Goal: Information Seeking & Learning: Learn about a topic

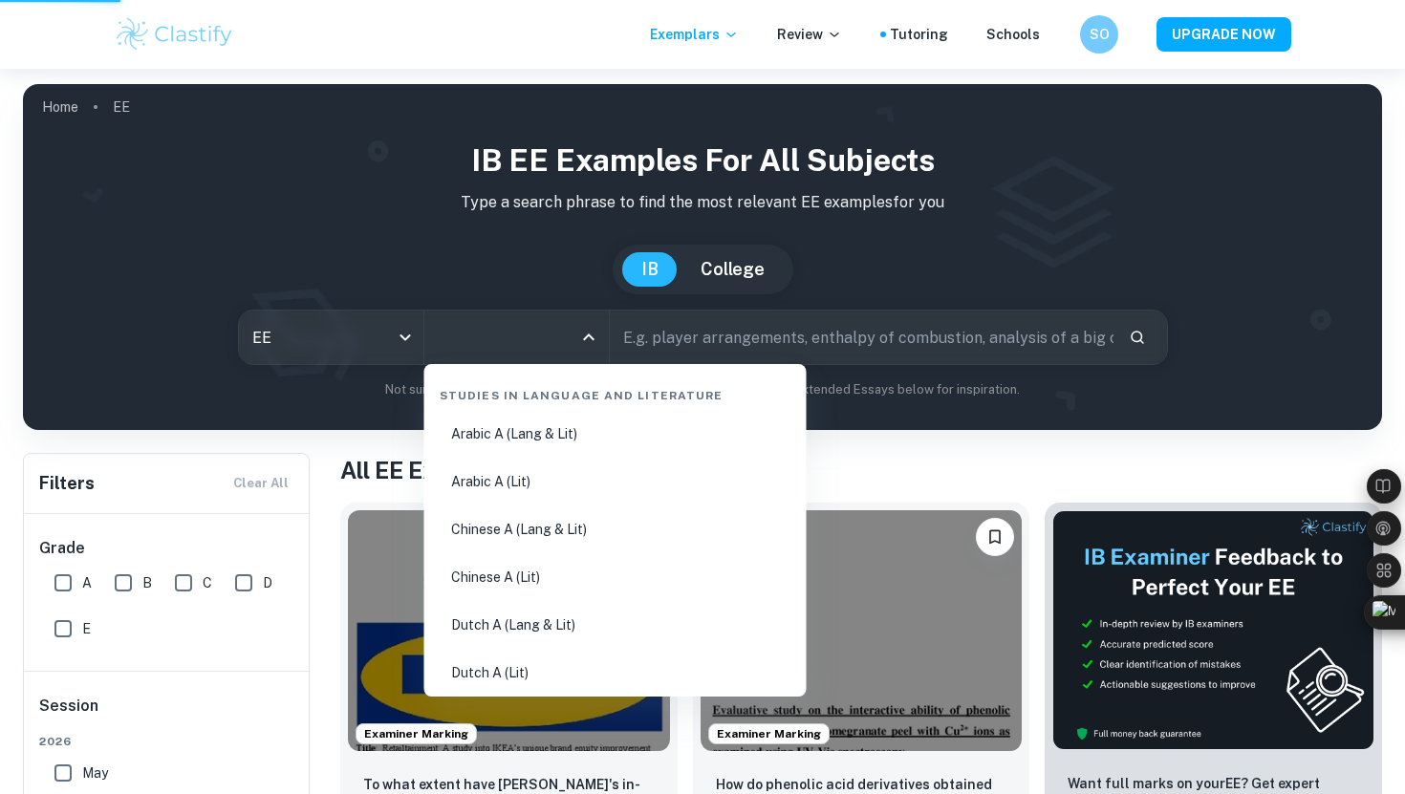
scroll to position [80, 0]
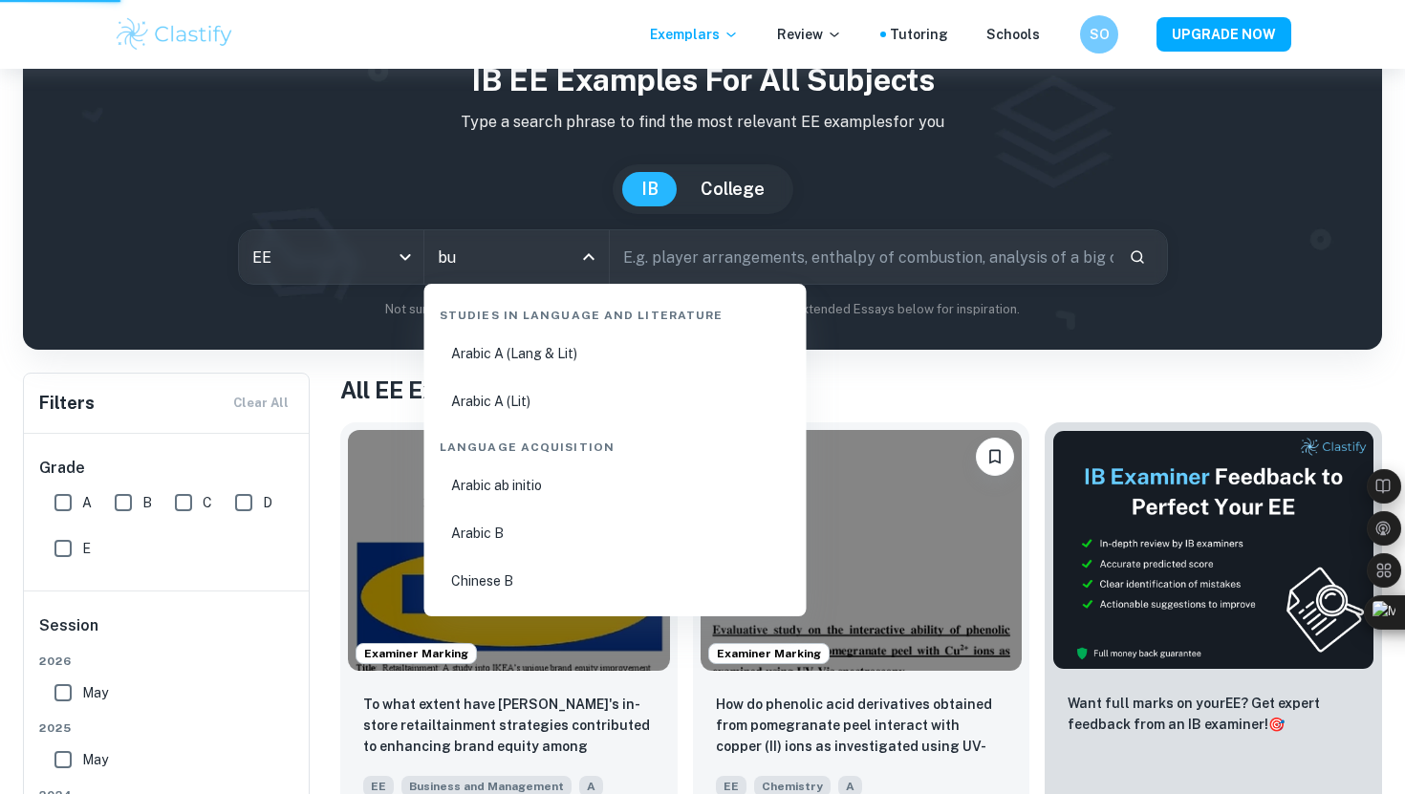
type input "bus"
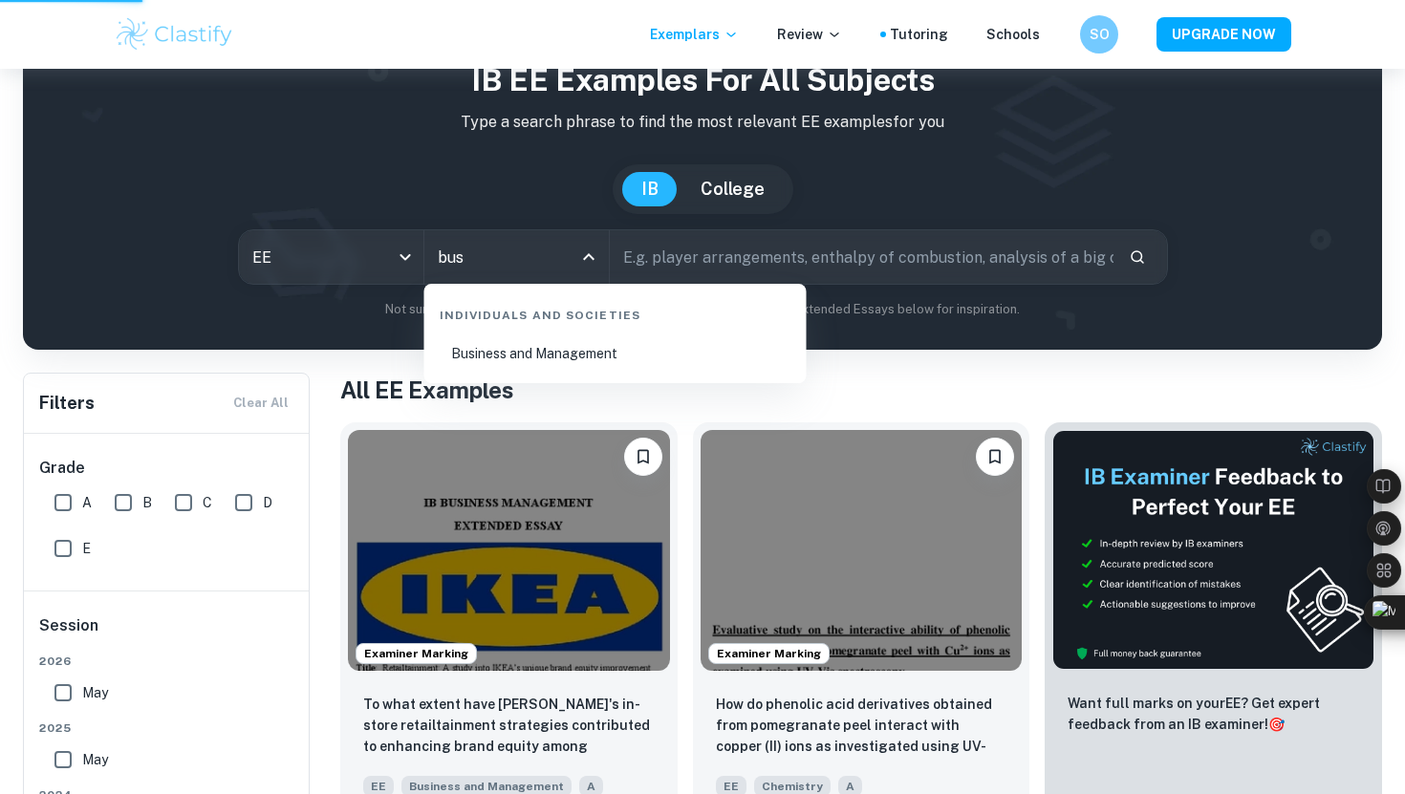
click at [581, 349] on li "Business and Management" at bounding box center [615, 354] width 367 height 44
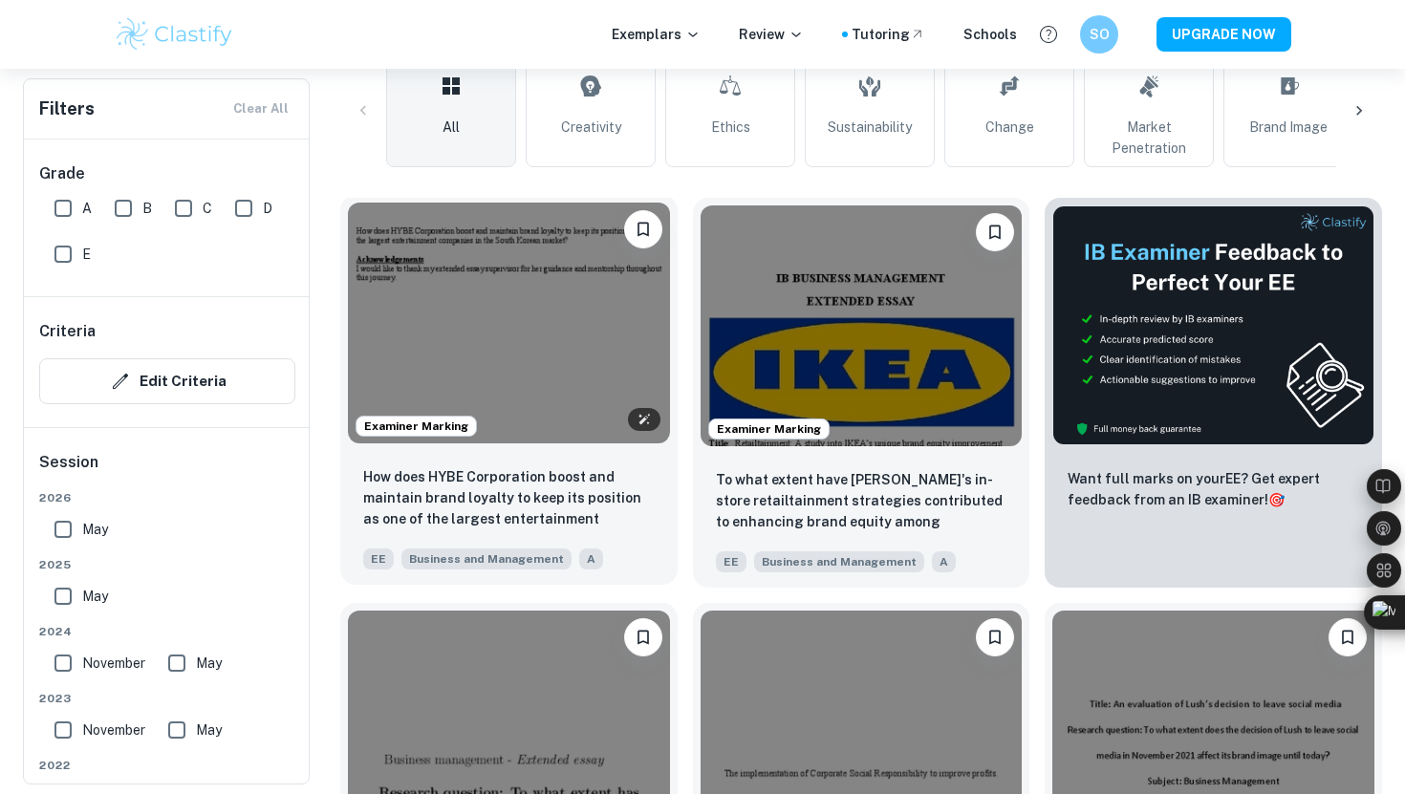
scroll to position [541, 0]
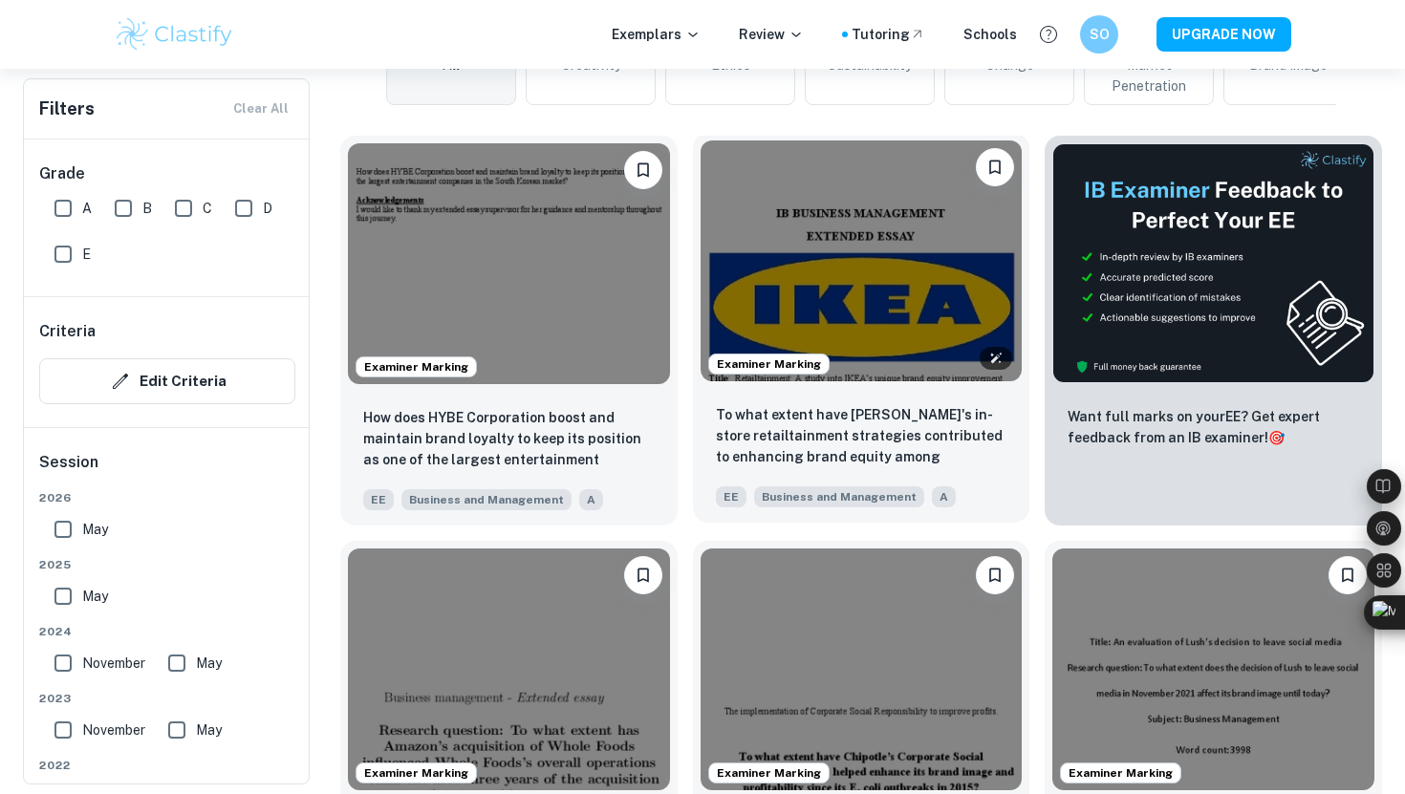
click at [845, 257] on img at bounding box center [861, 260] width 322 height 241
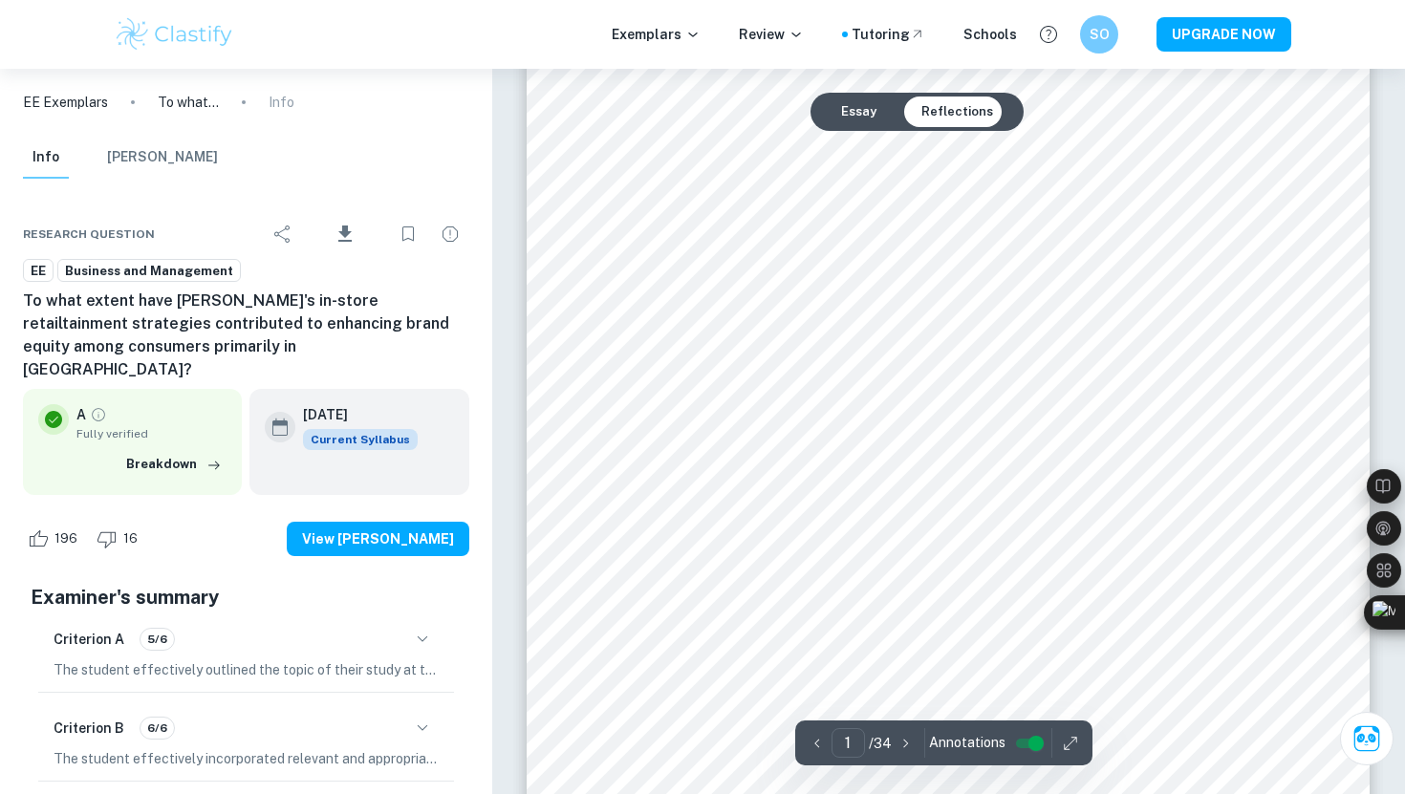
scroll to position [401, 0]
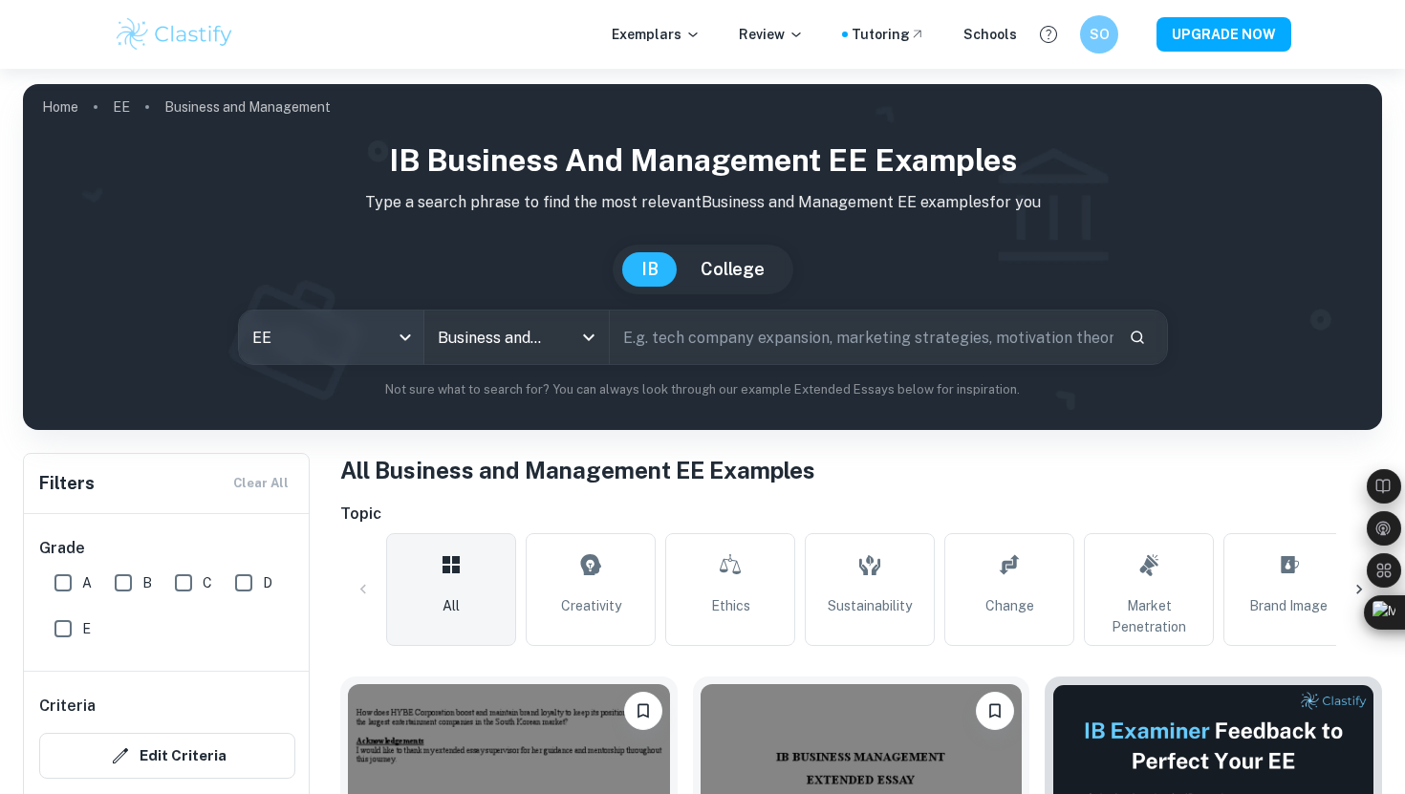
click at [356, 334] on body "We value your privacy We use cookies to enhance your browsing experience, serve…" at bounding box center [702, 466] width 1405 height 794
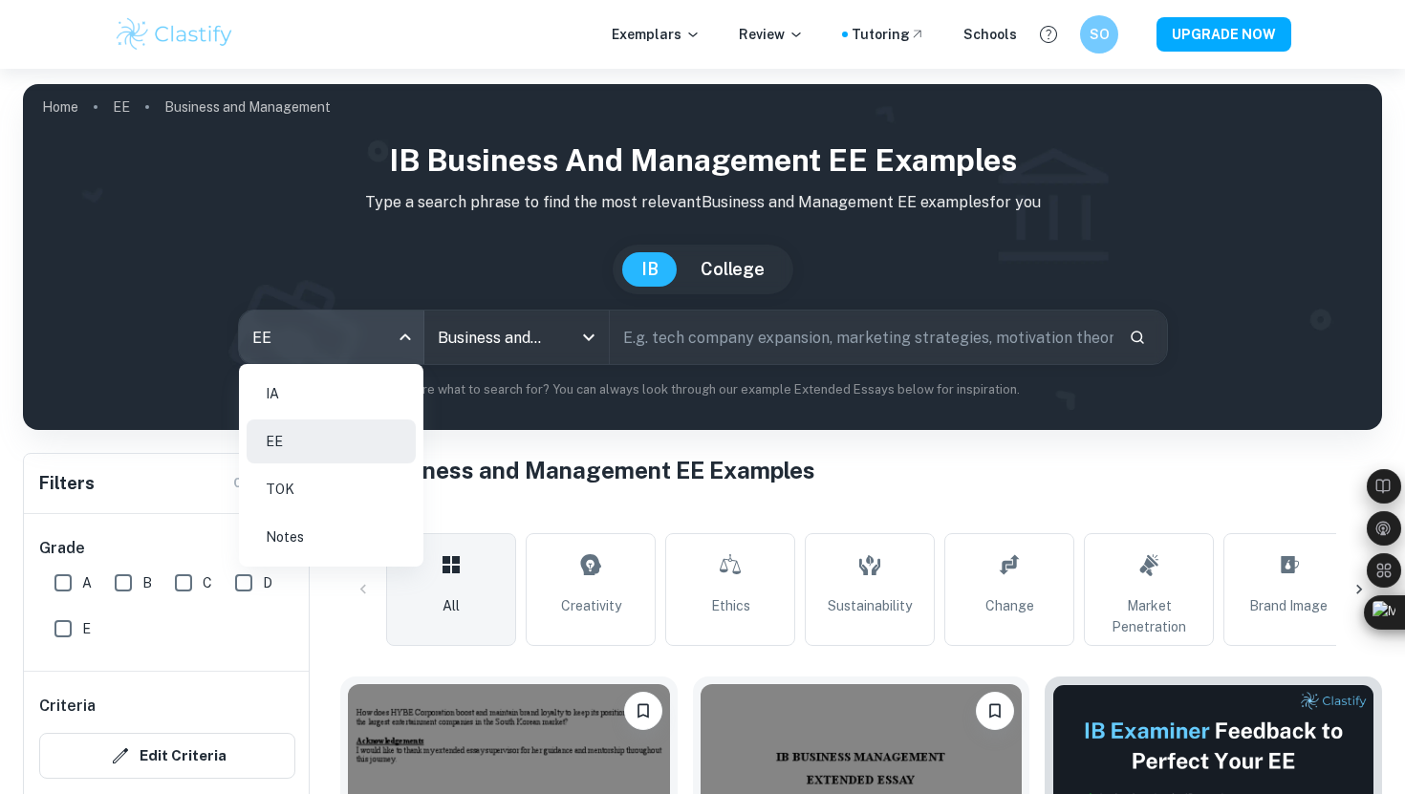
click at [339, 398] on li "IA" at bounding box center [331, 394] width 169 height 44
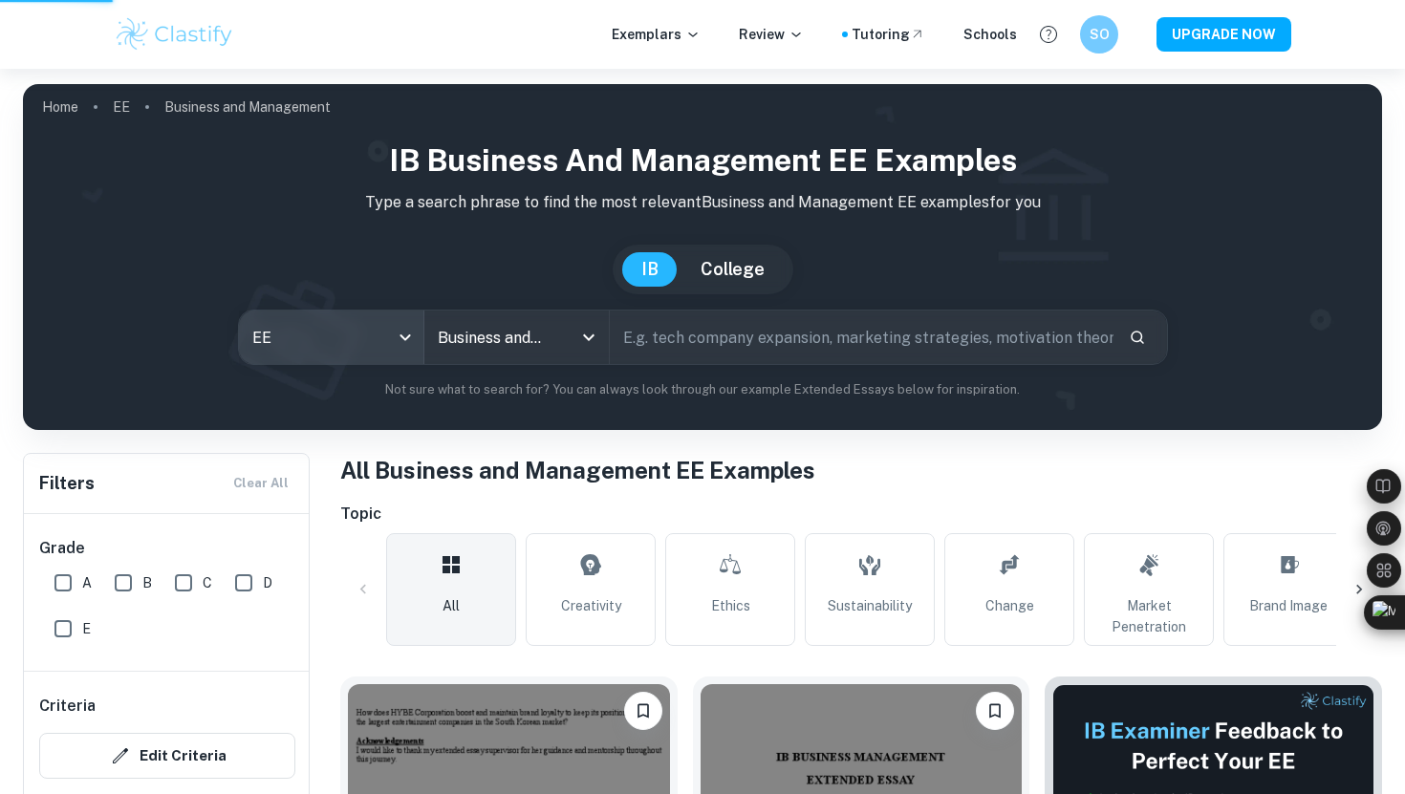
type input "ia"
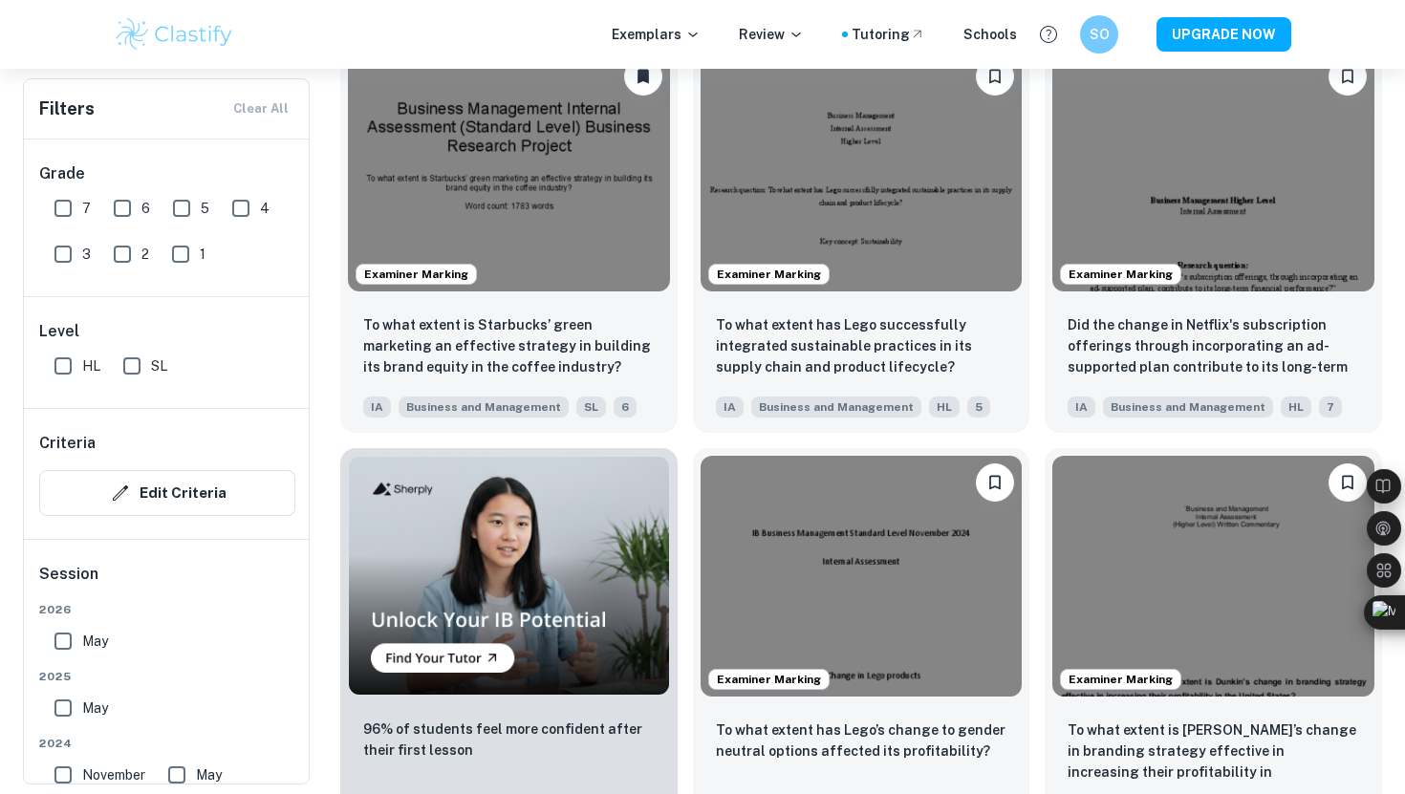
scroll to position [1040, 0]
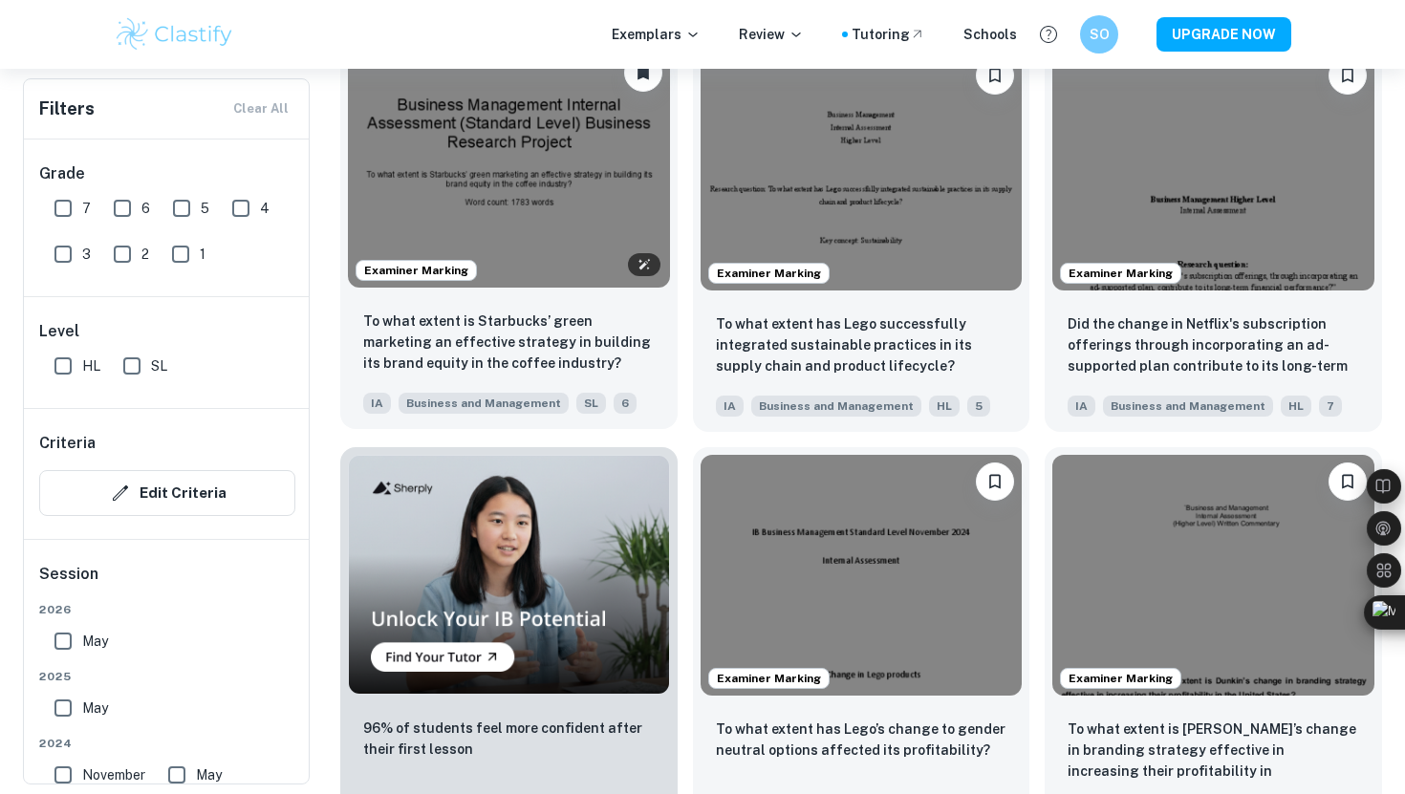
click at [504, 231] on img at bounding box center [509, 166] width 322 height 241
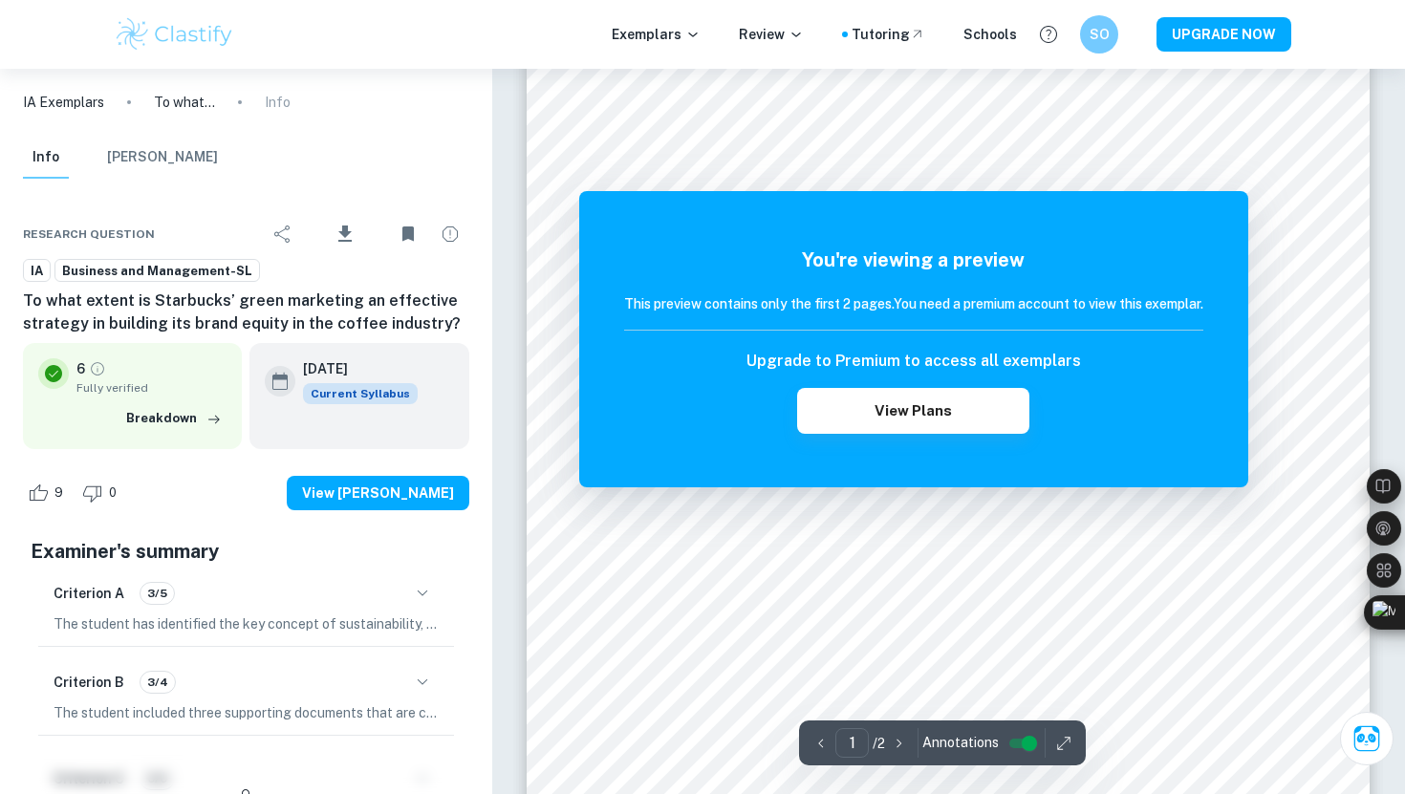
scroll to position [248, 0]
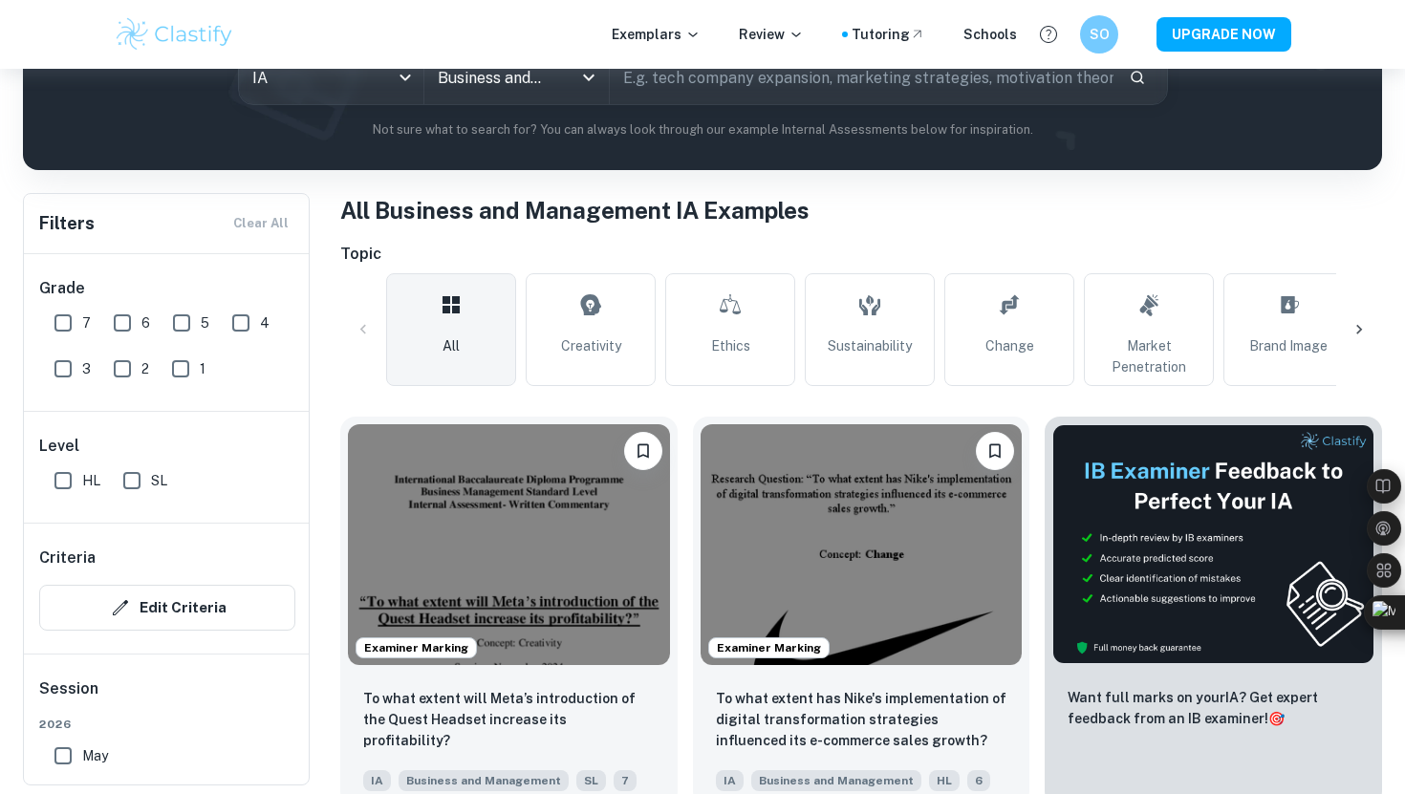
scroll to position [258, 0]
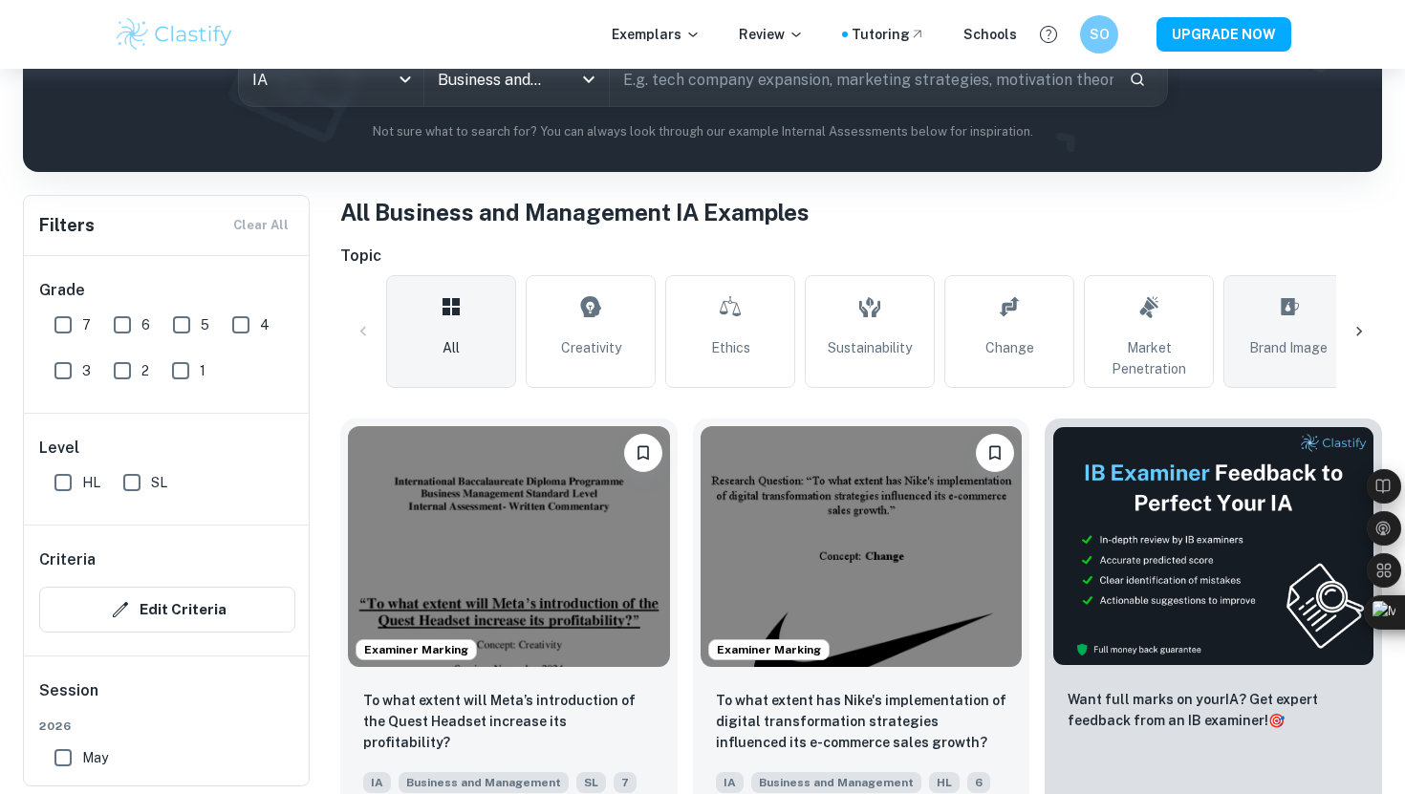
click at [1306, 360] on link "Brand Image" at bounding box center [1288, 331] width 130 height 113
type input "Brand Image"
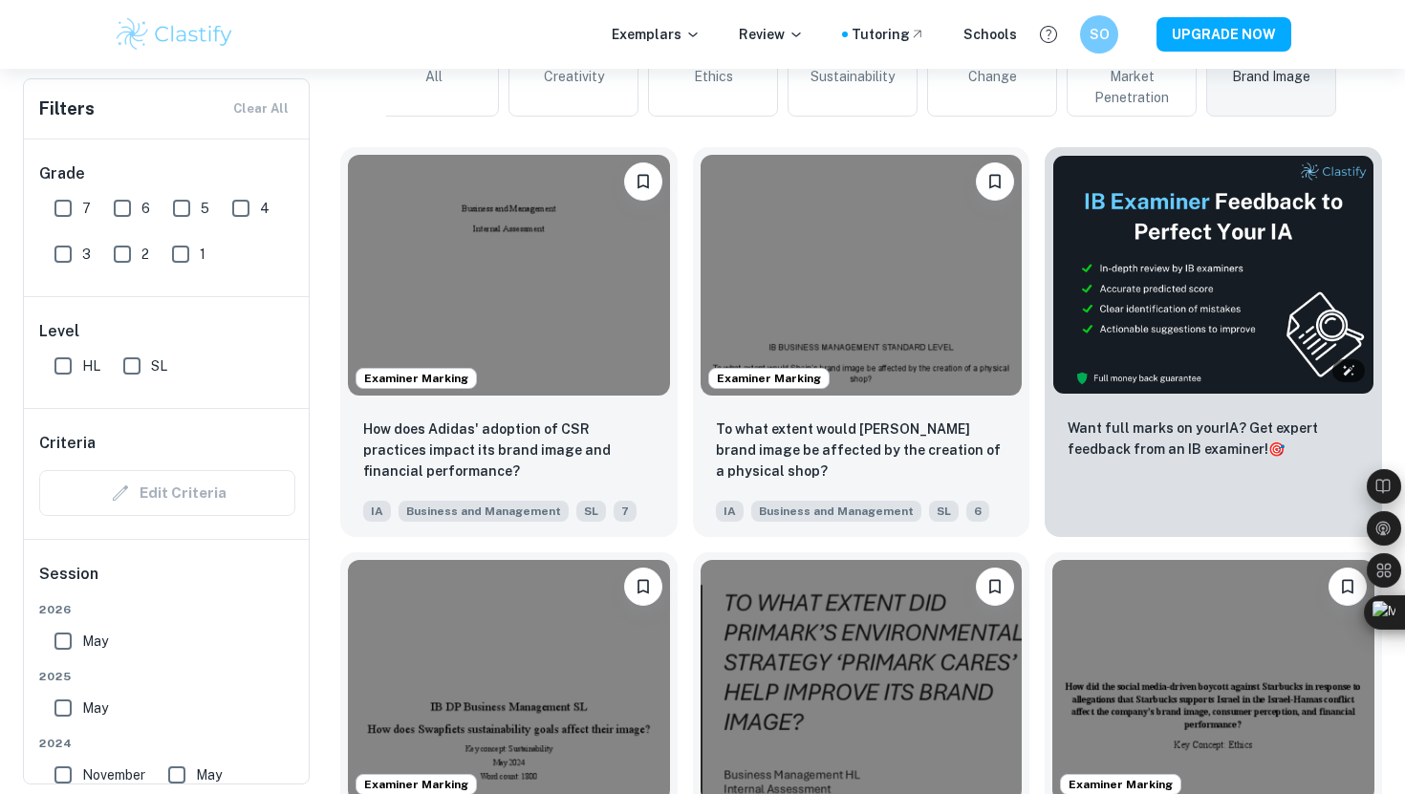
scroll to position [528, 0]
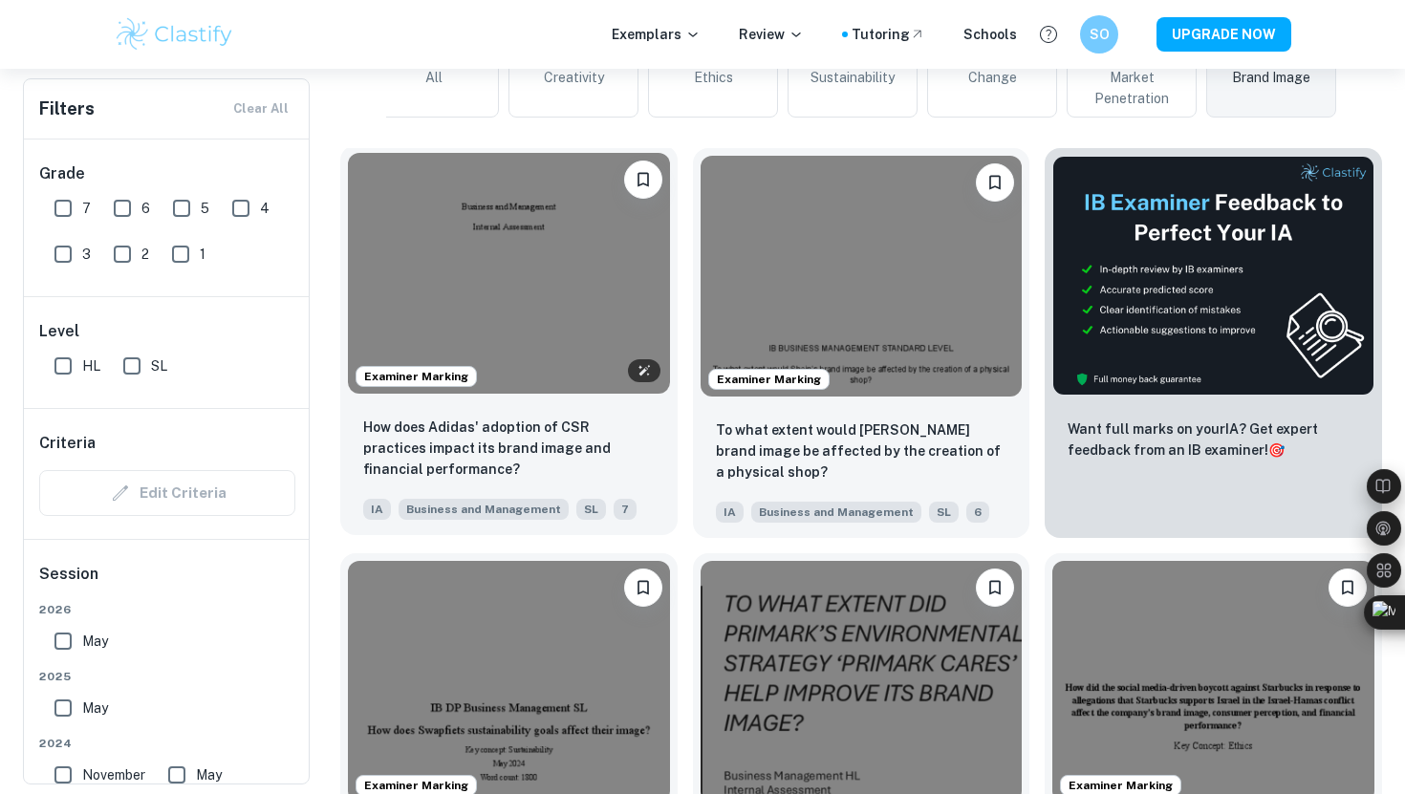
click at [483, 330] on img at bounding box center [509, 273] width 322 height 241
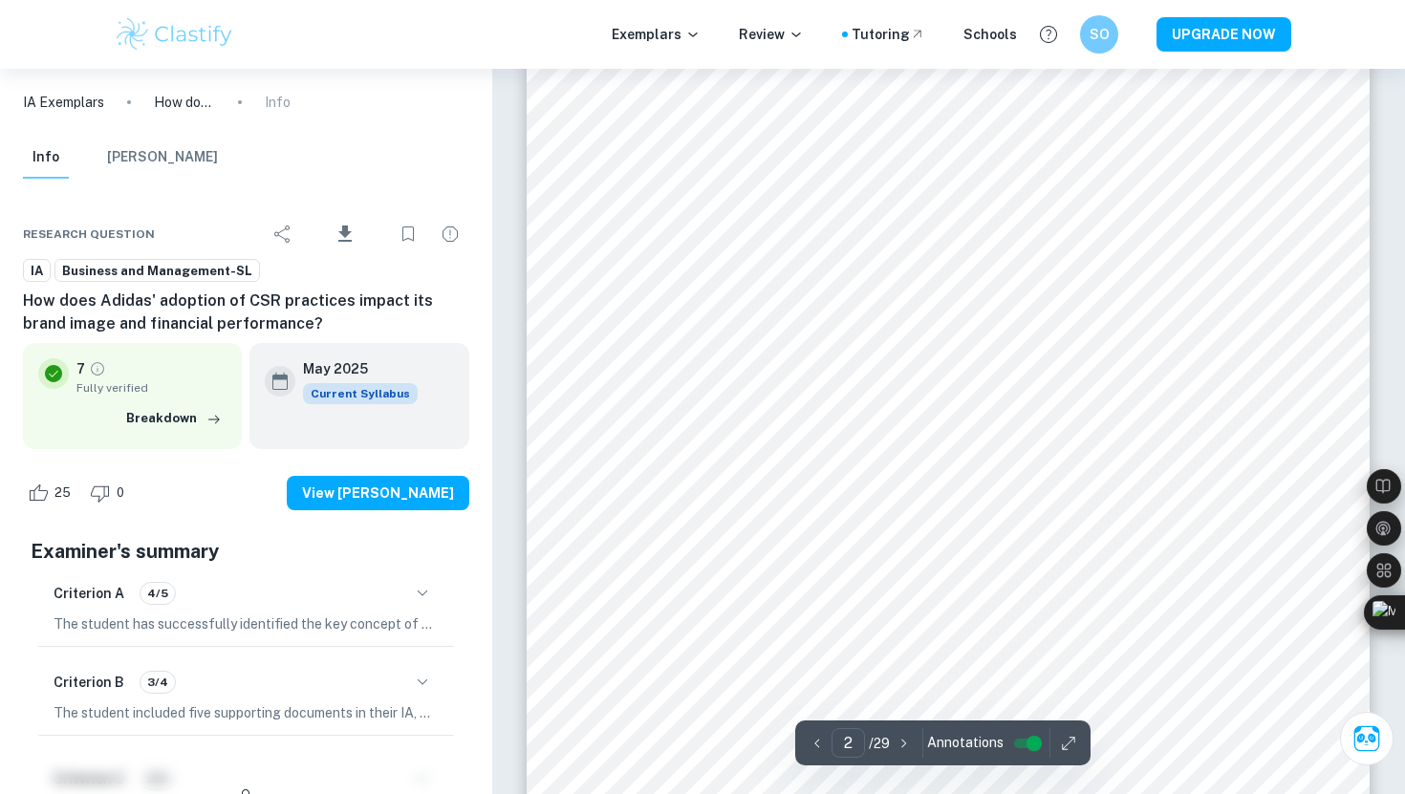
scroll to position [1586, 0]
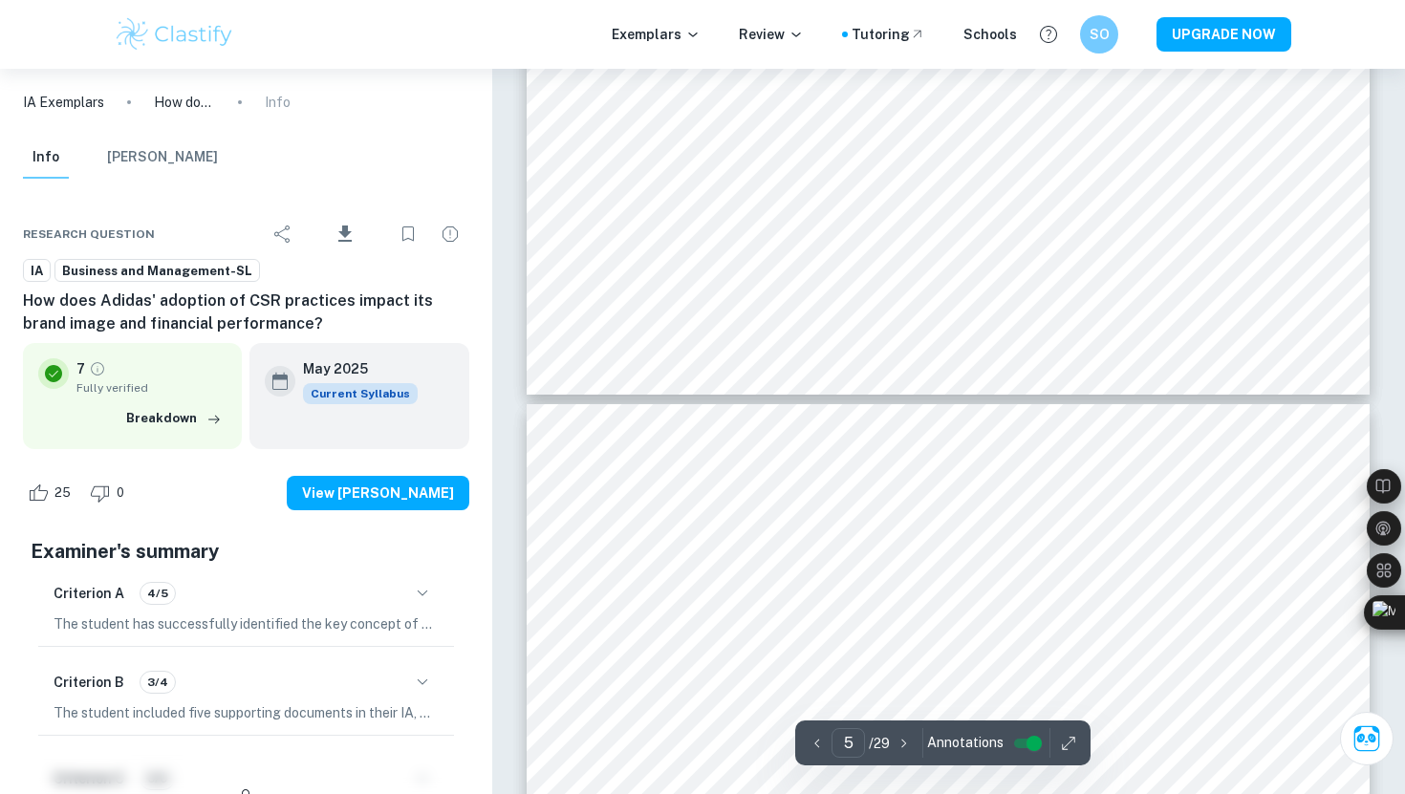
type input "6"
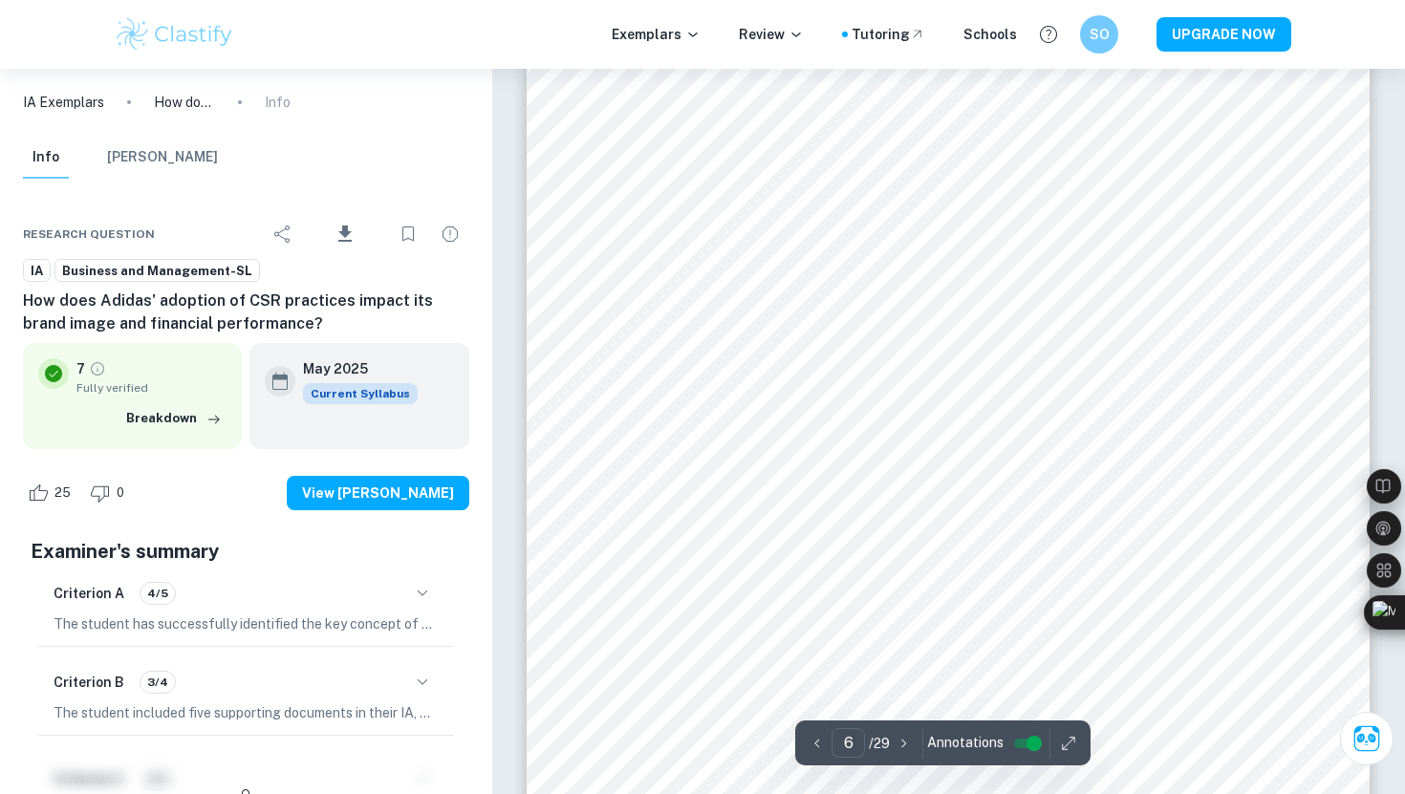
scroll to position [6441, 0]
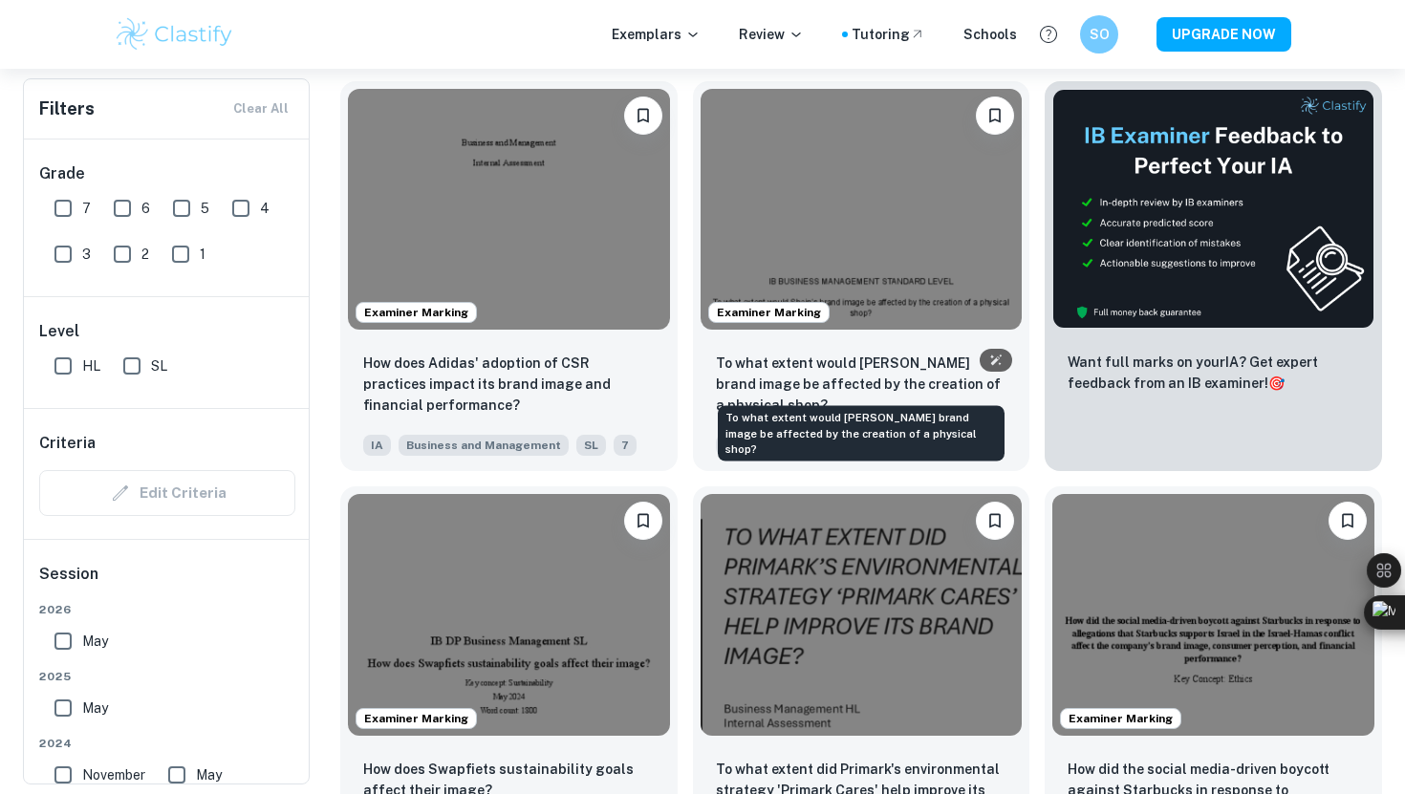
scroll to position [596, 0]
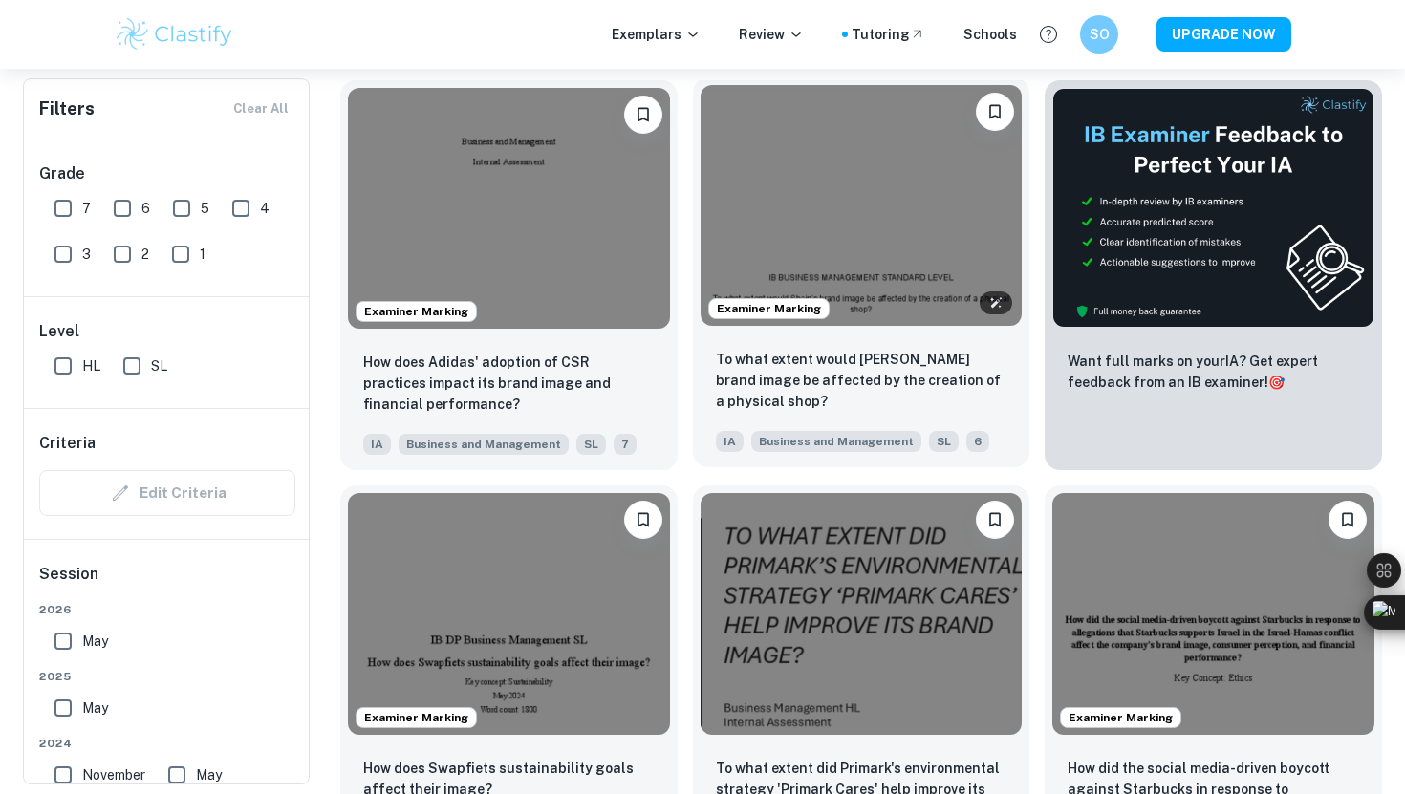
click at [957, 267] on img at bounding box center [861, 205] width 322 height 241
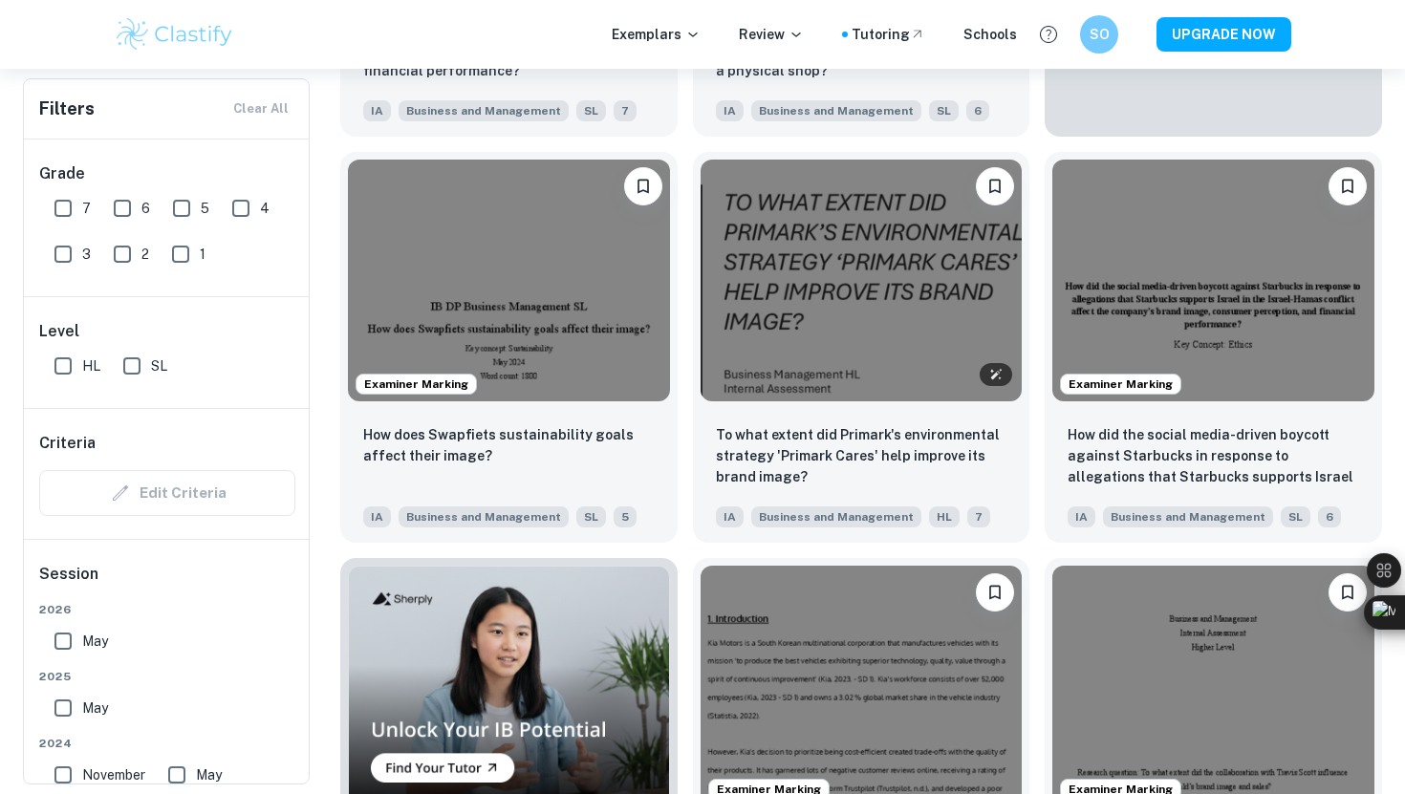
scroll to position [933, 0]
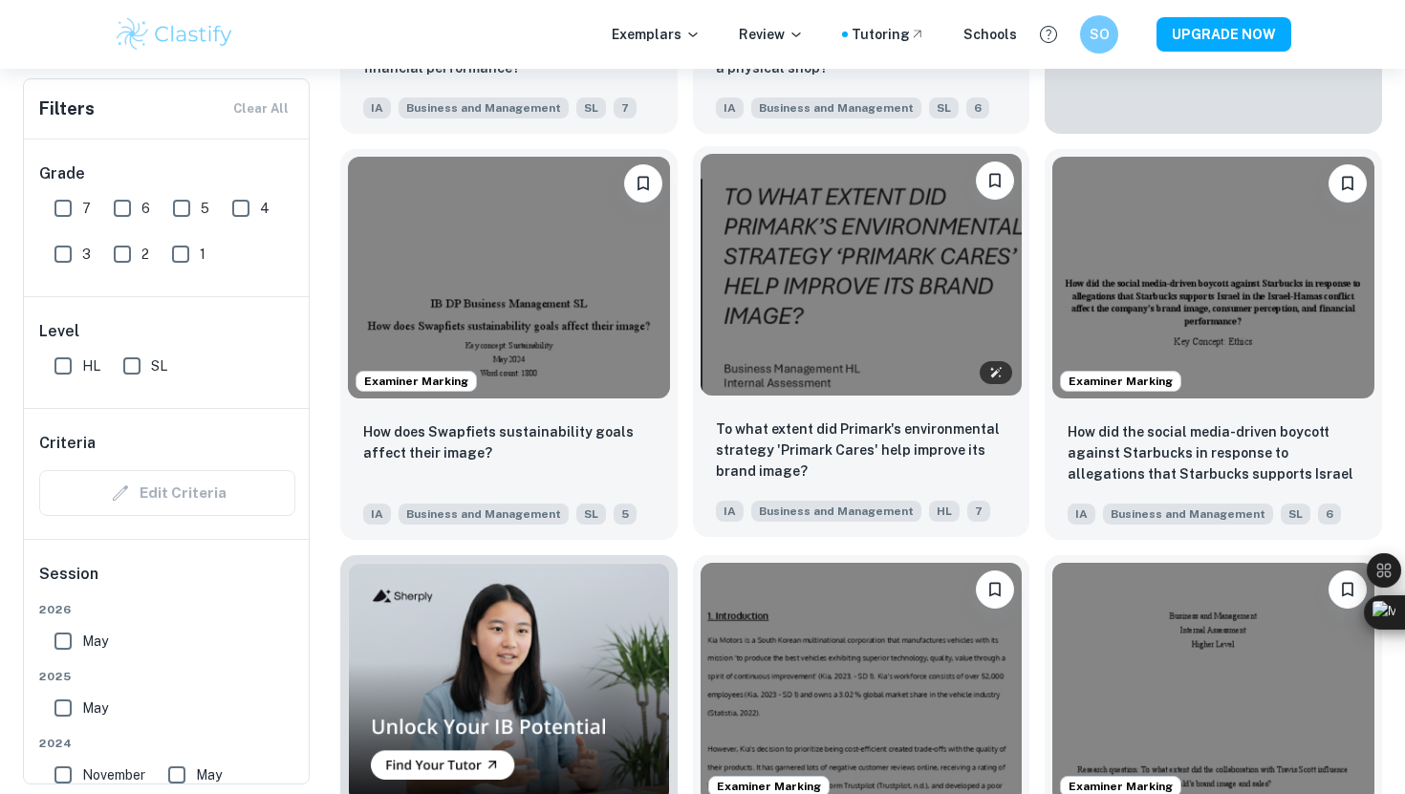
click at [869, 258] on img at bounding box center [861, 274] width 322 height 241
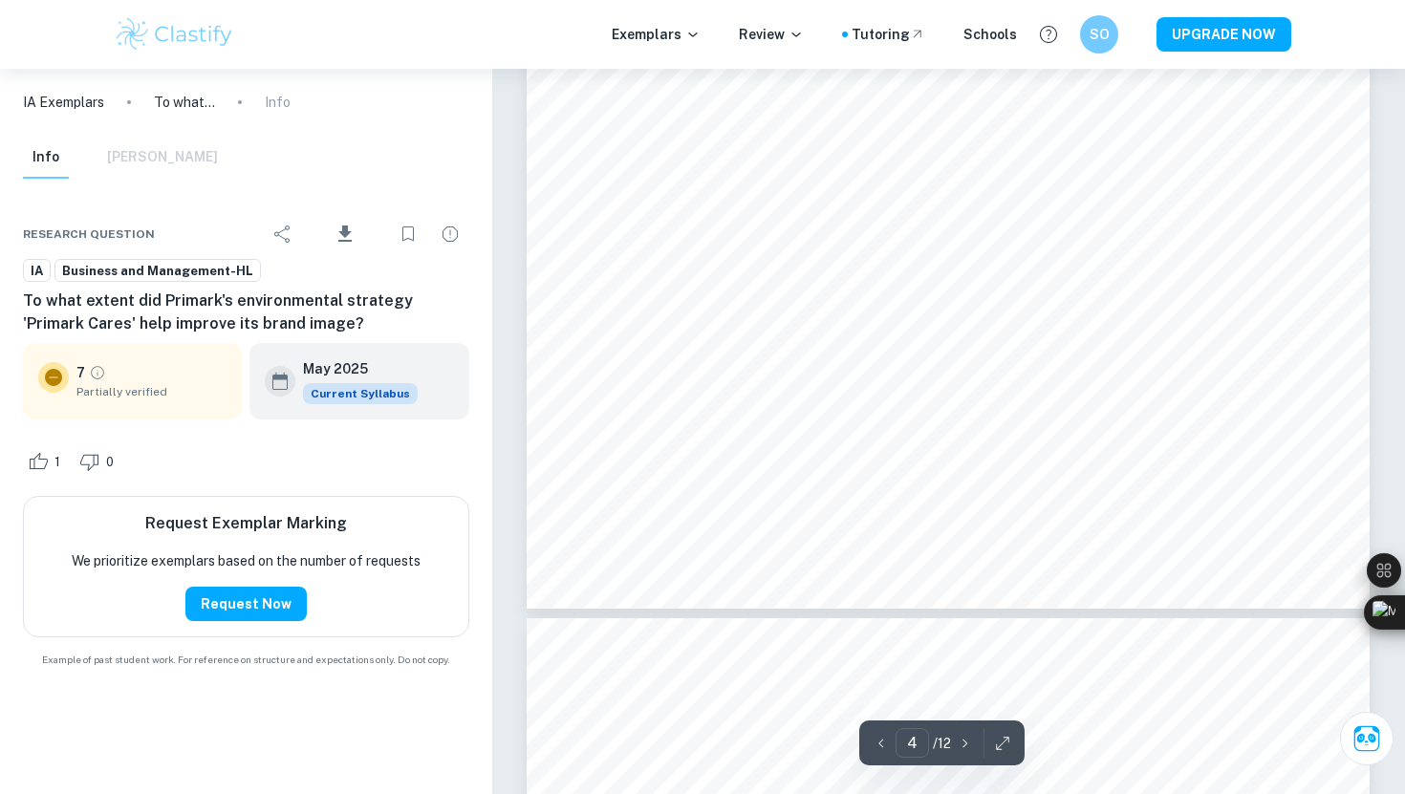
type input "5"
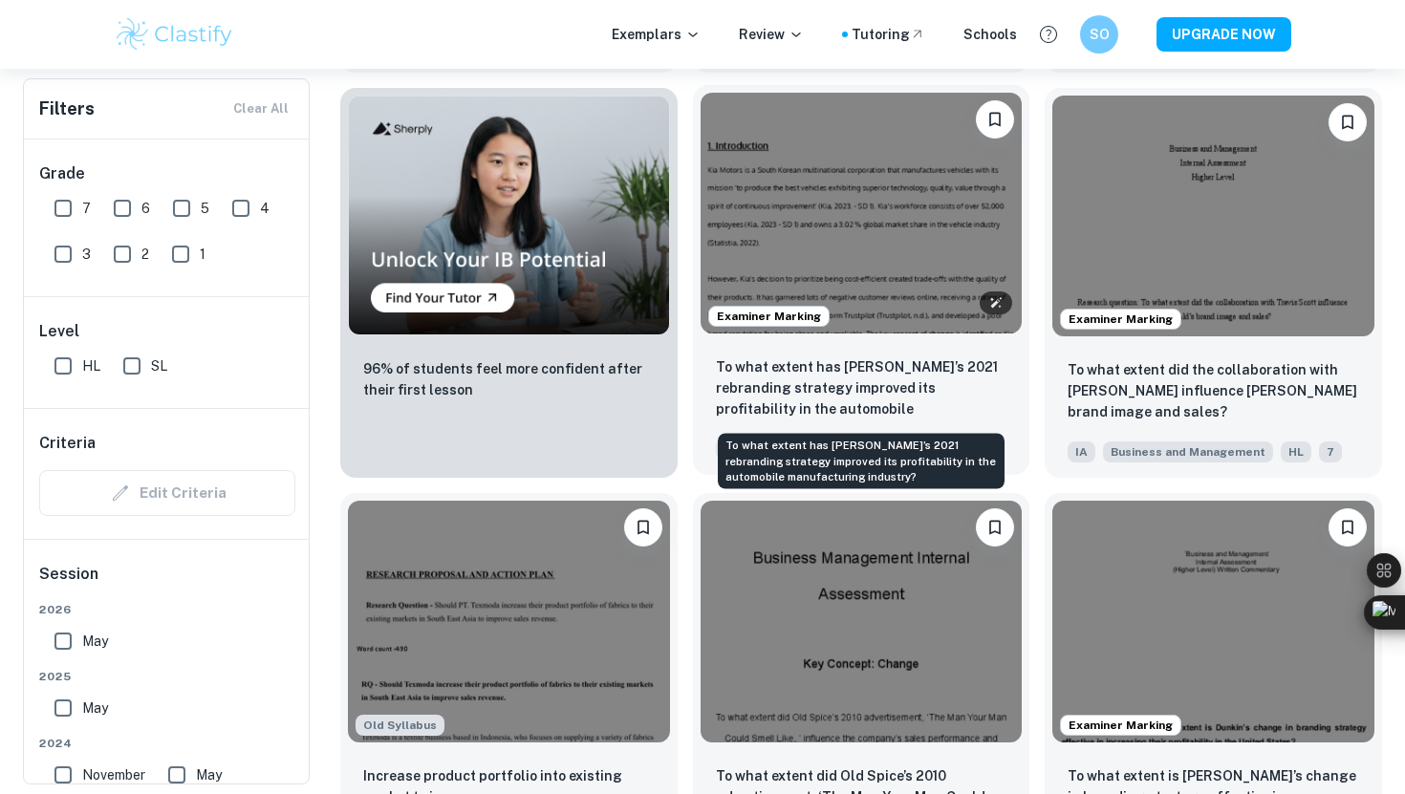
scroll to position [1407, 0]
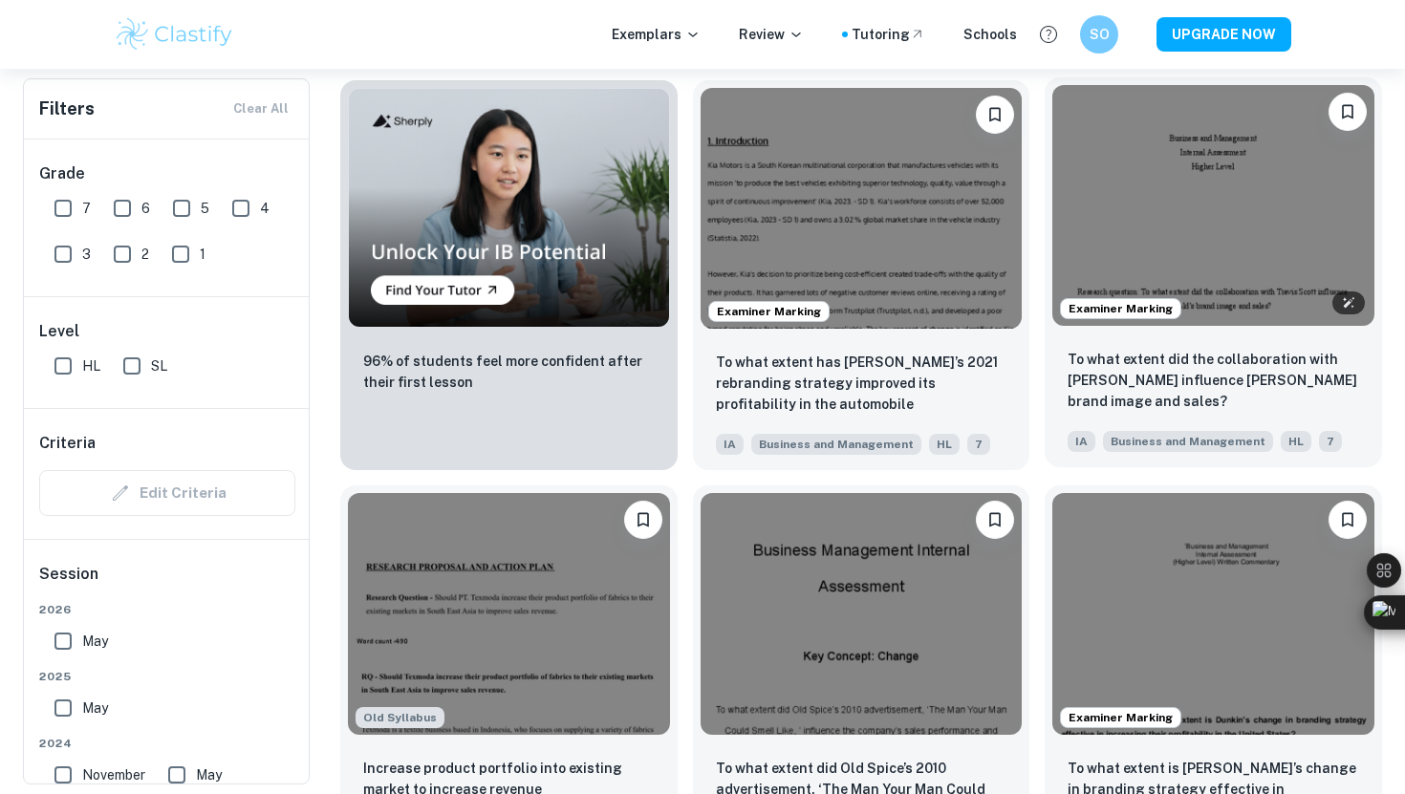
click at [1192, 214] on img at bounding box center [1213, 205] width 322 height 241
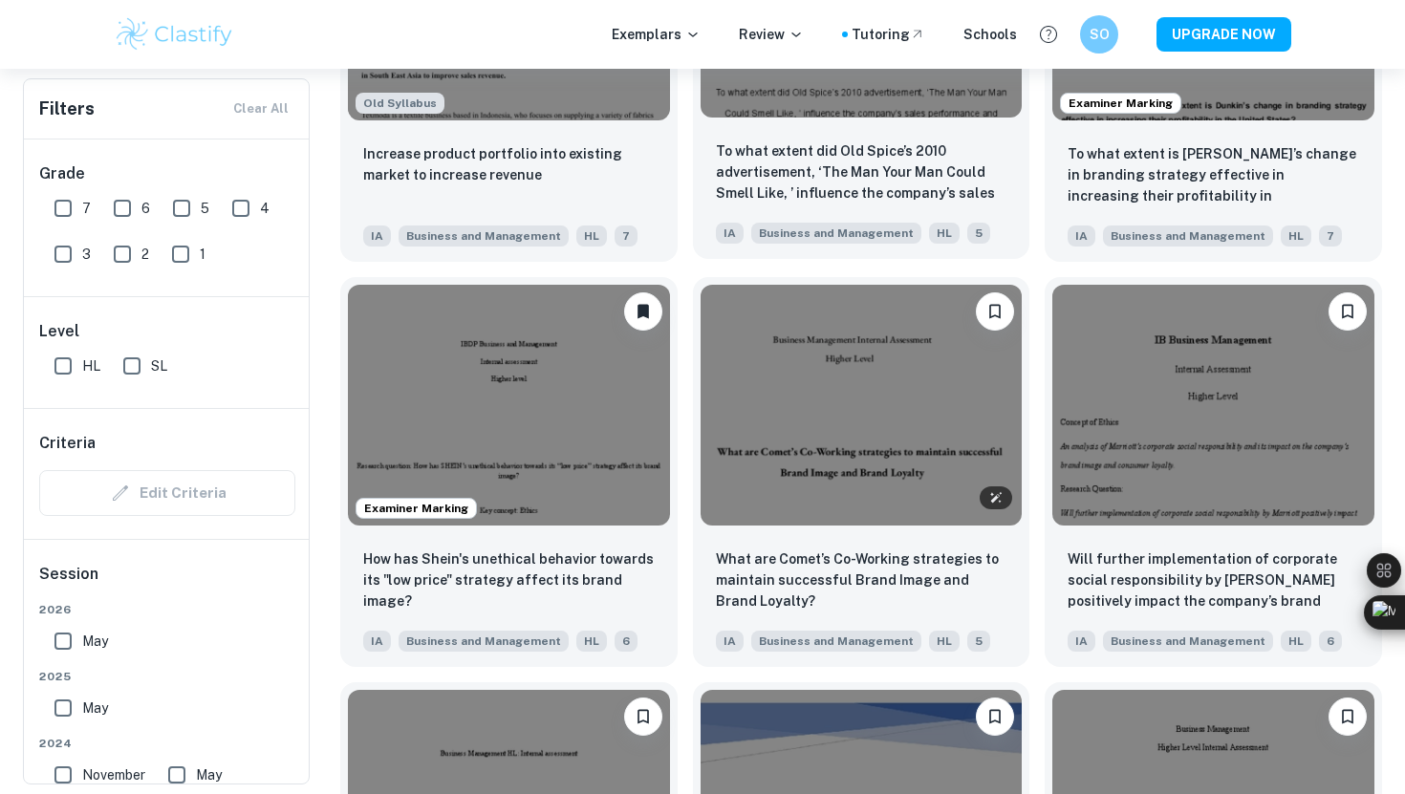
scroll to position [2020, 0]
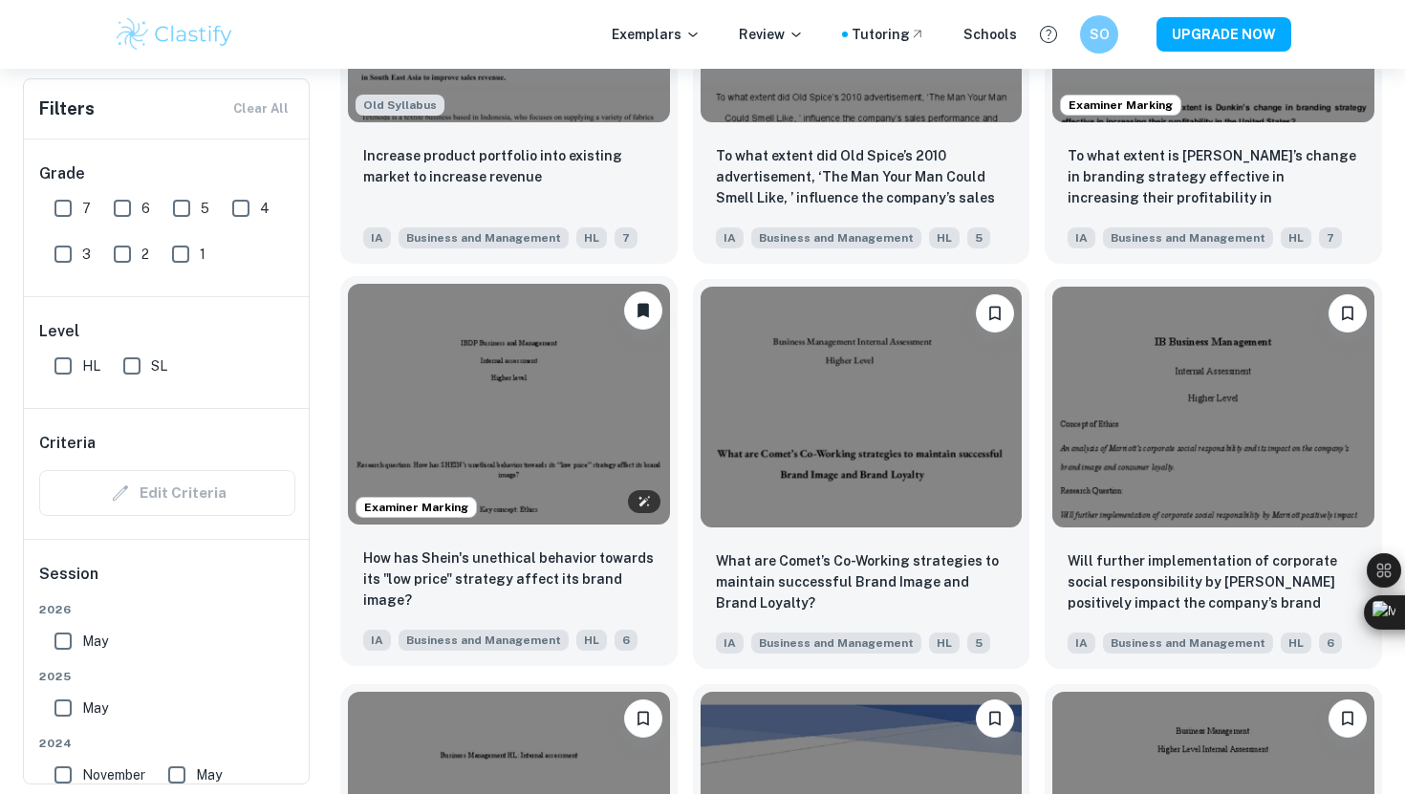
click at [588, 390] on img at bounding box center [509, 404] width 322 height 241
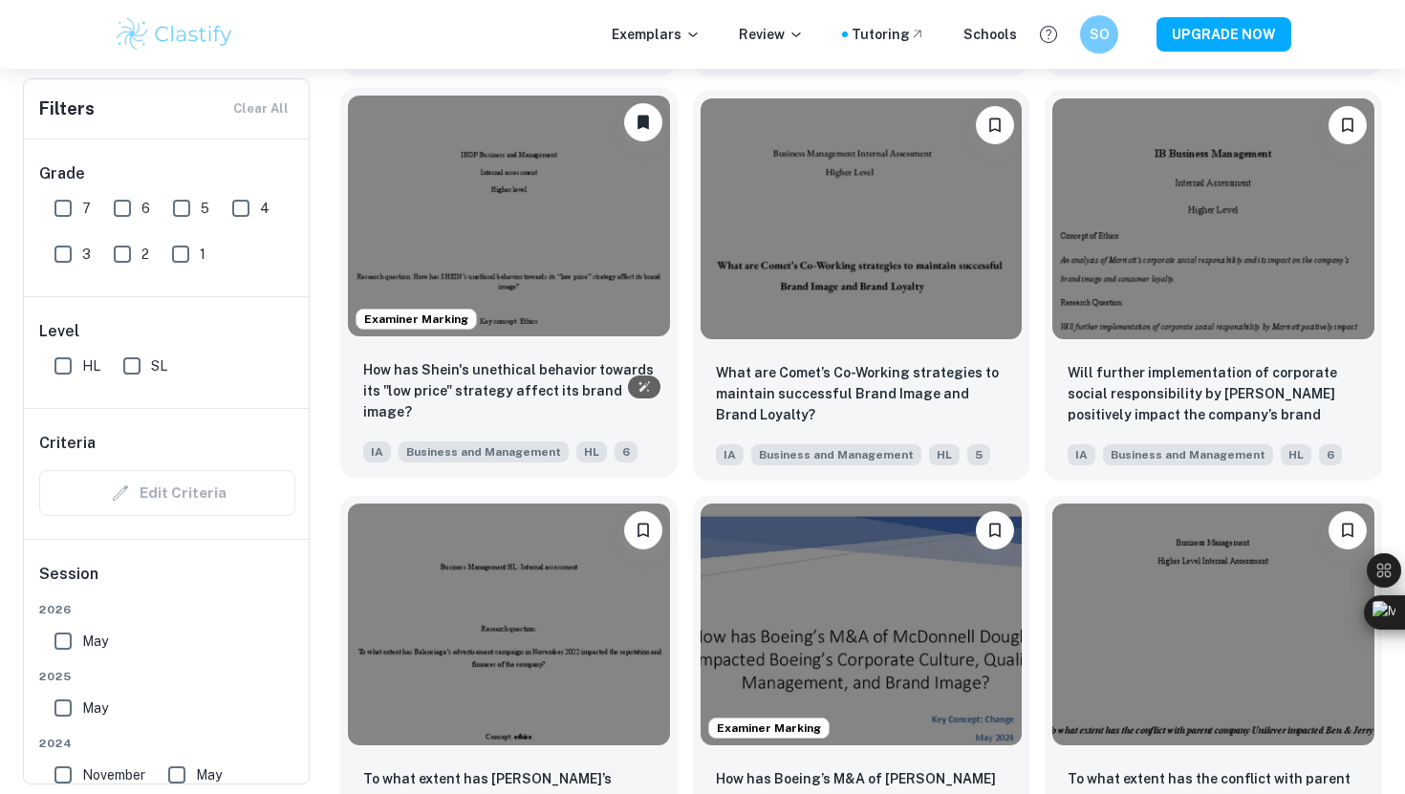
scroll to position [2212, 0]
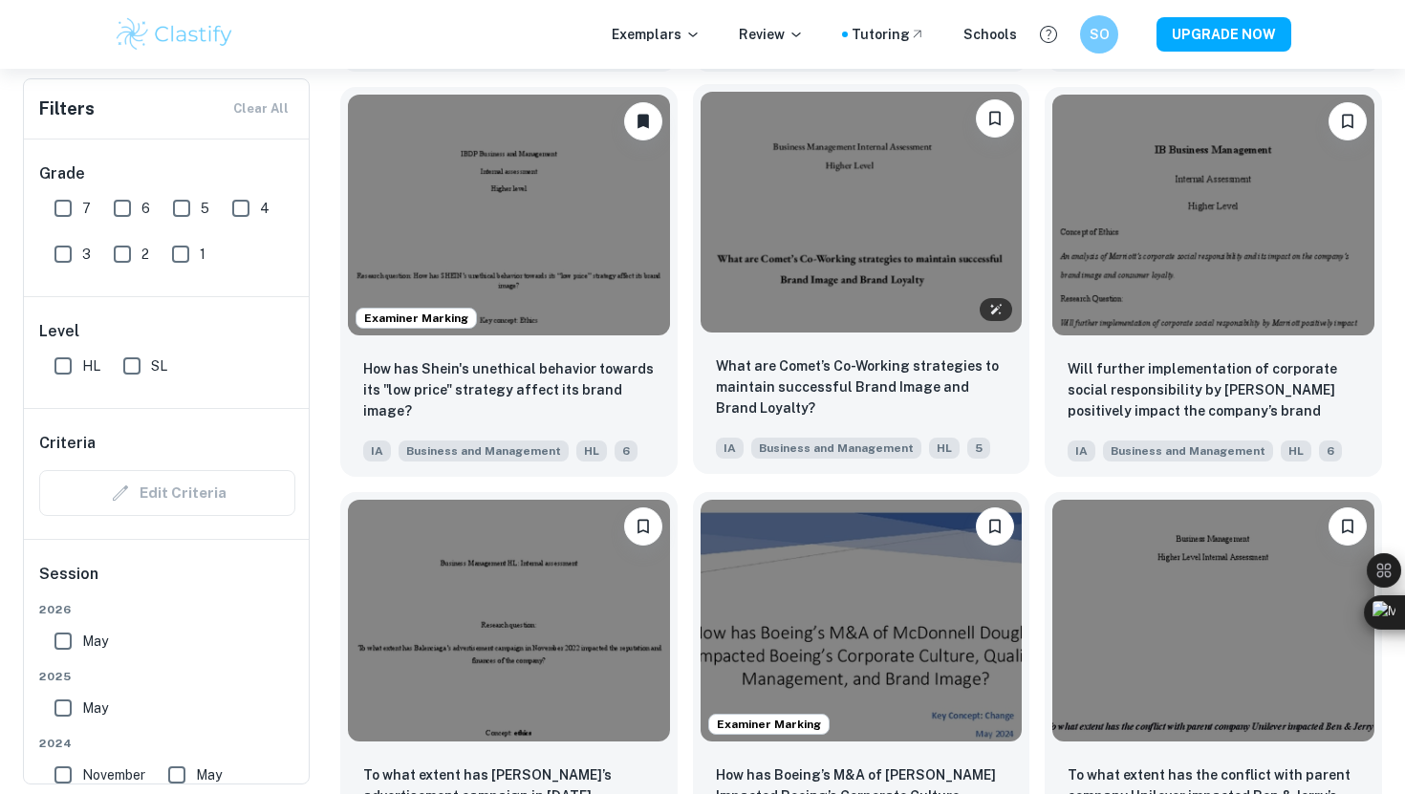
click at [865, 268] on img at bounding box center [861, 212] width 322 height 241
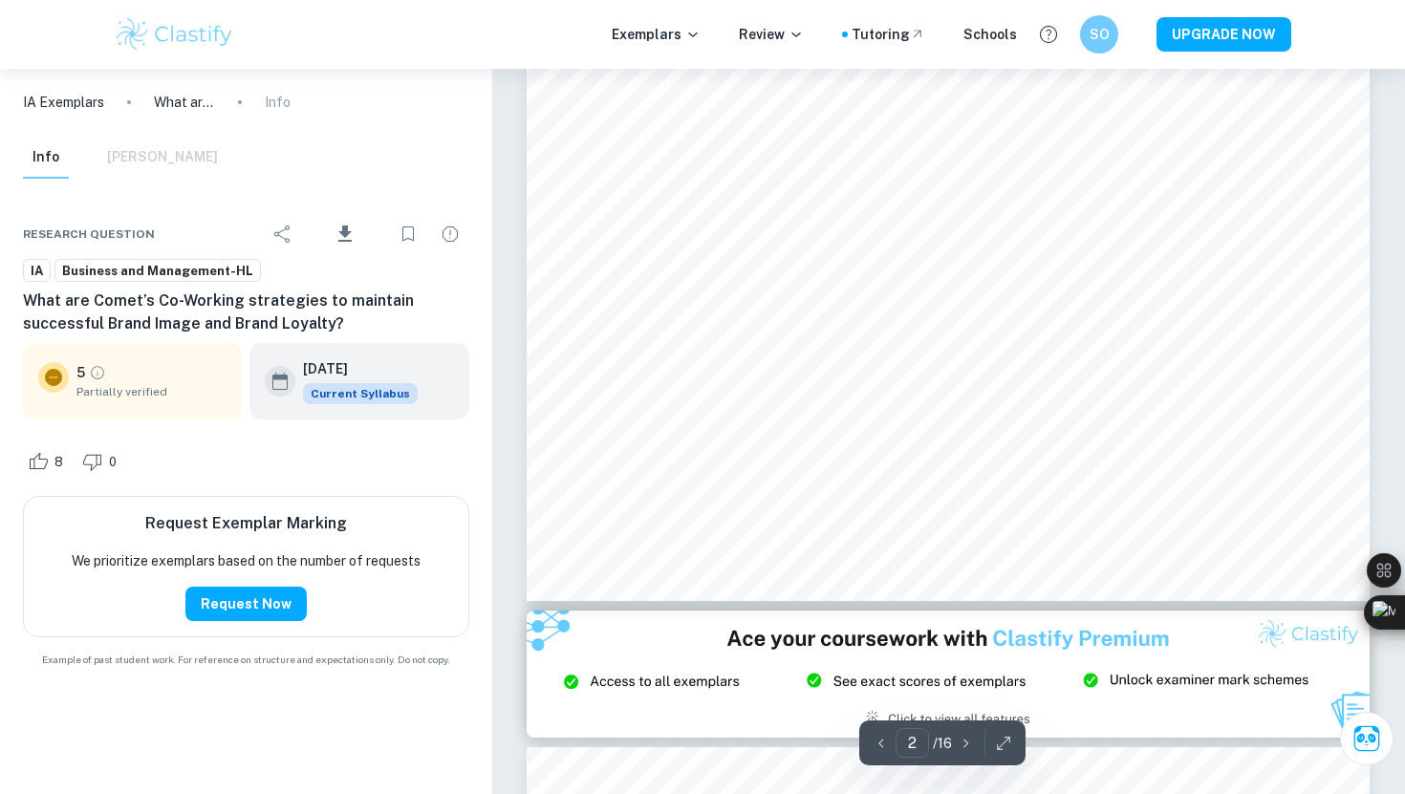
scroll to position [2386, 0]
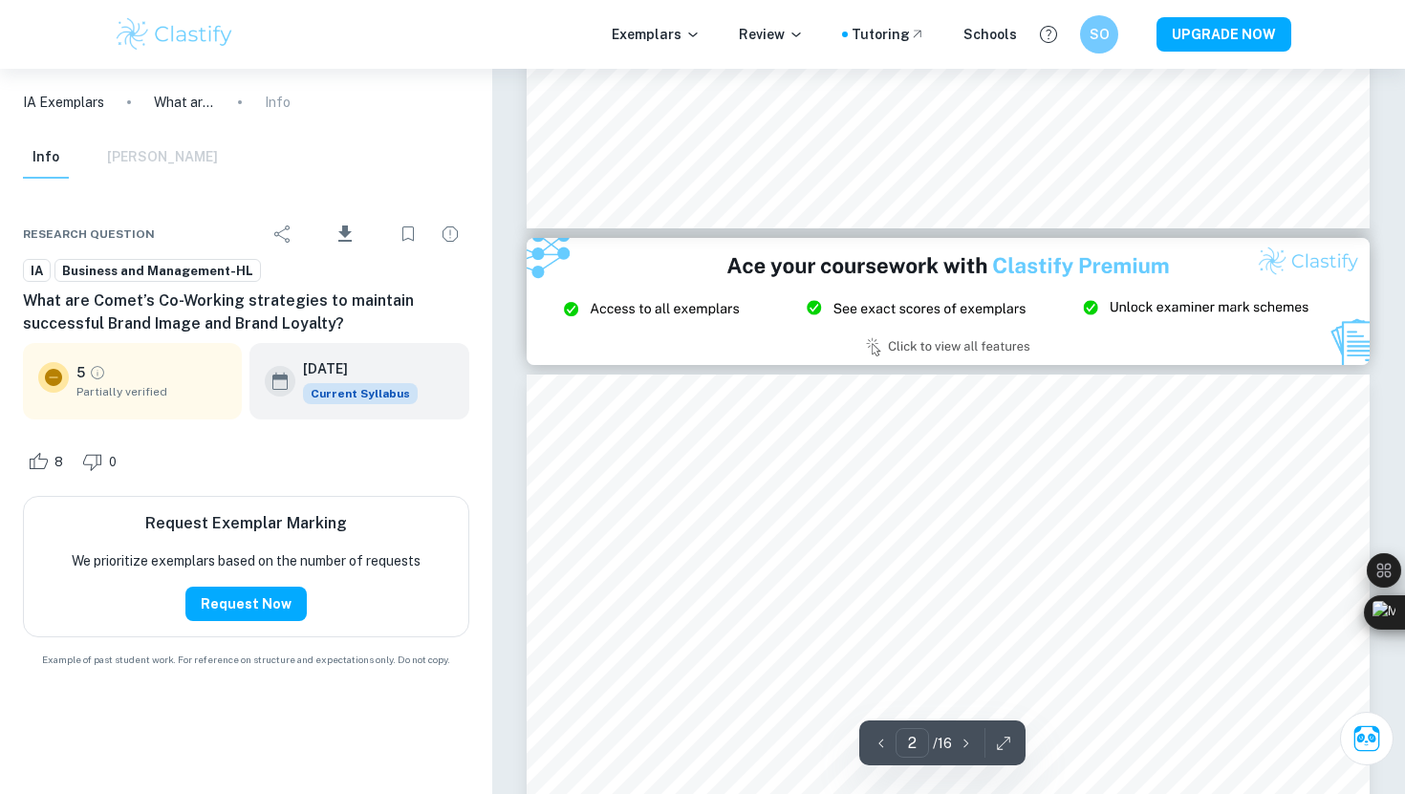
type input "3"
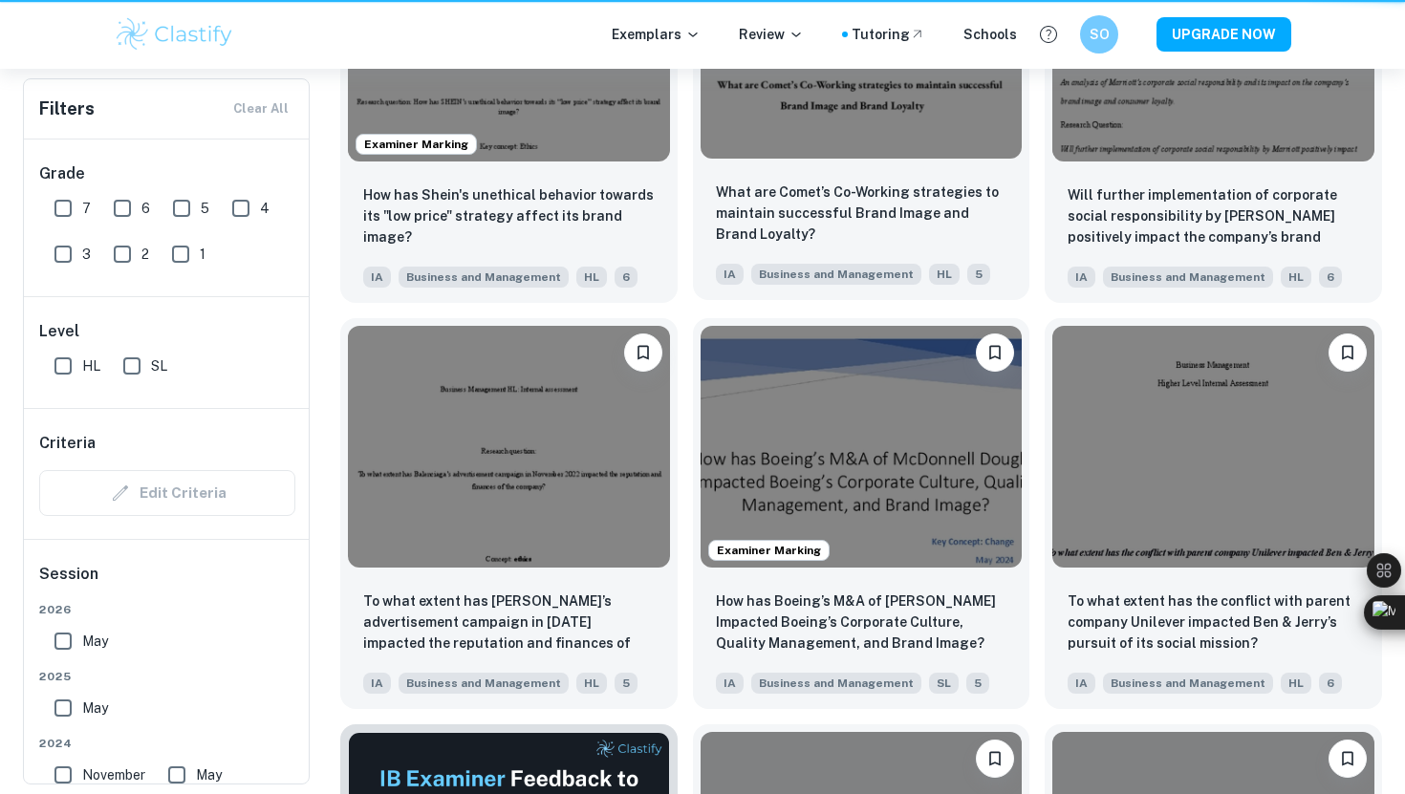
scroll to position [2212, 0]
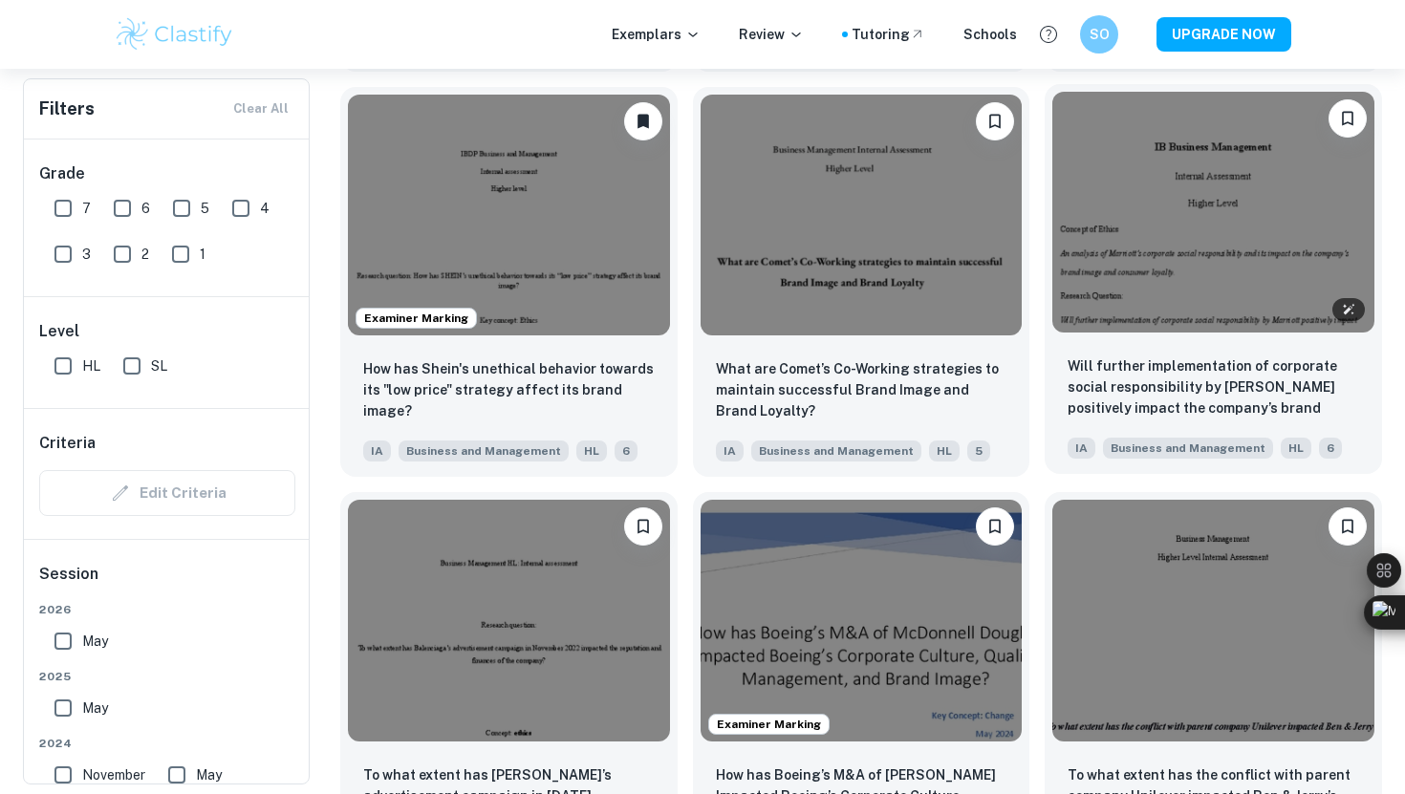
click at [1192, 297] on img at bounding box center [1213, 212] width 322 height 241
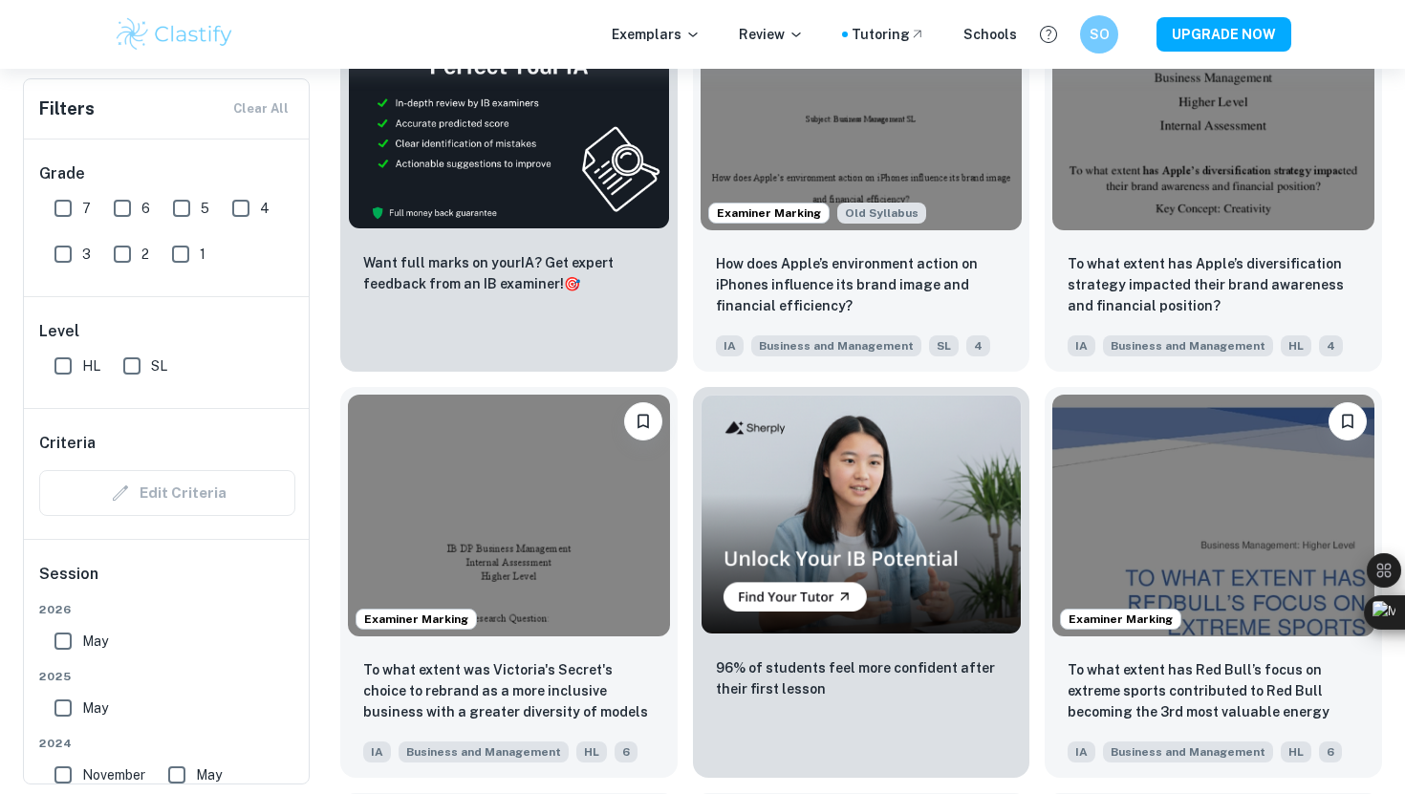
scroll to position [3097, 0]
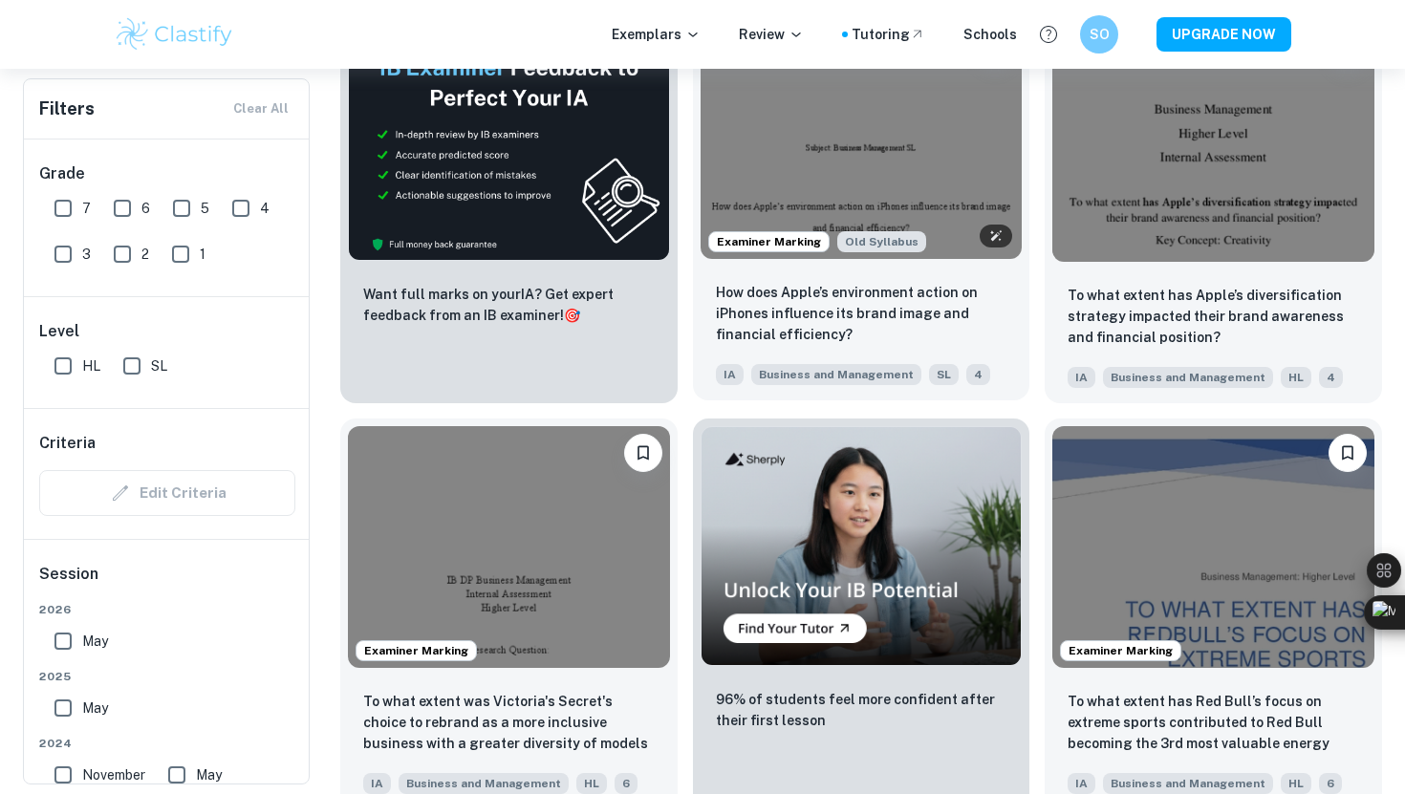
click at [887, 185] on img at bounding box center [861, 138] width 322 height 241
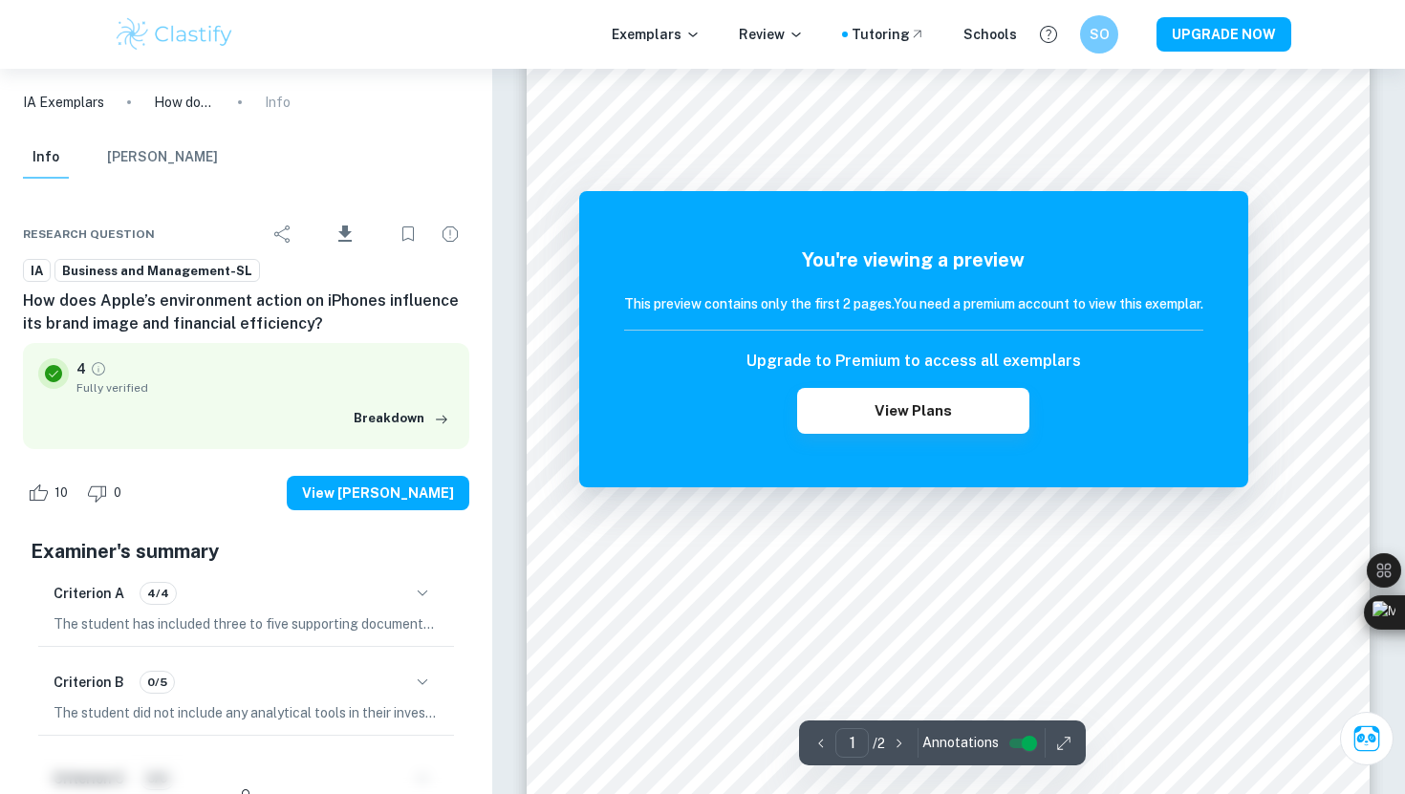
scroll to position [243, 0]
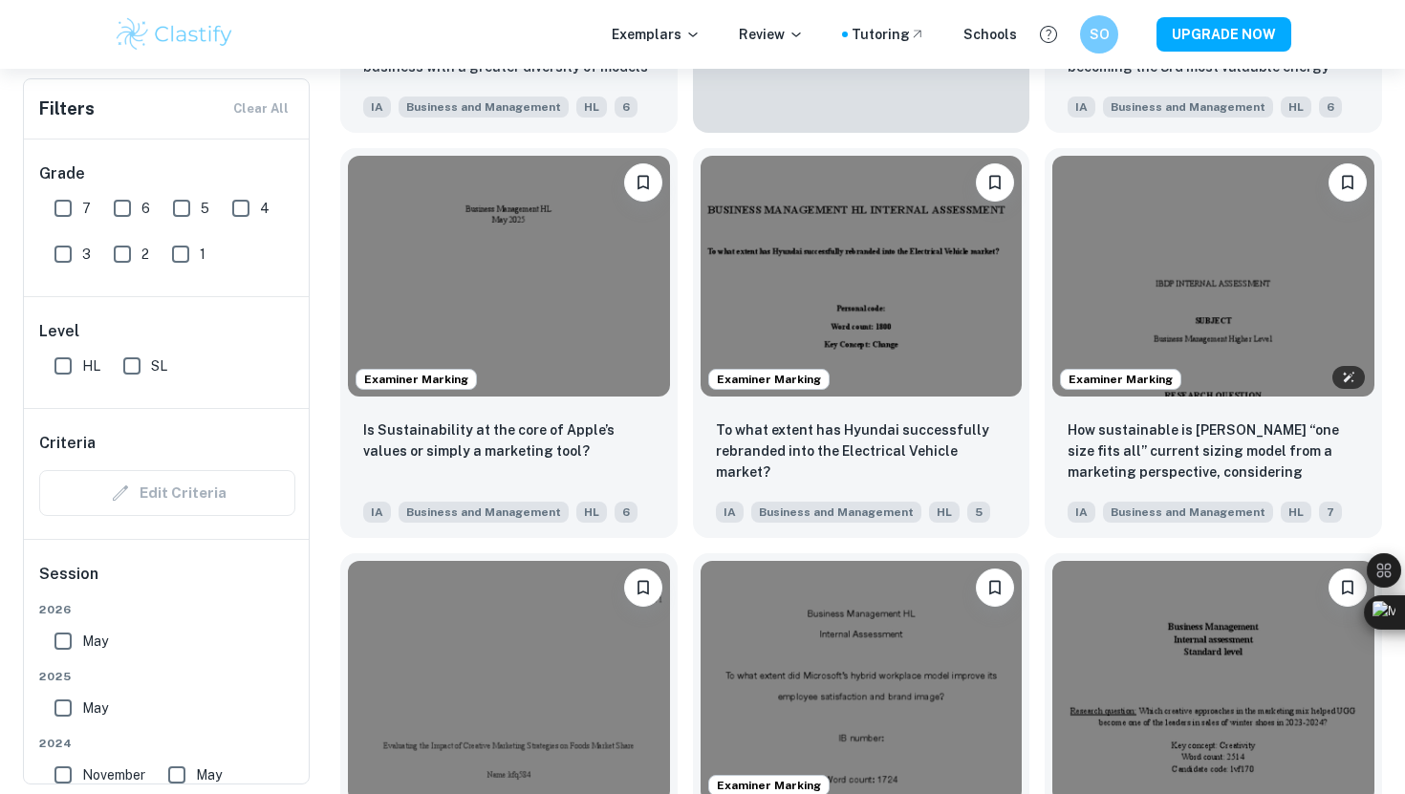
scroll to position [3775, 0]
